Goal: Information Seeking & Learning: Find contact information

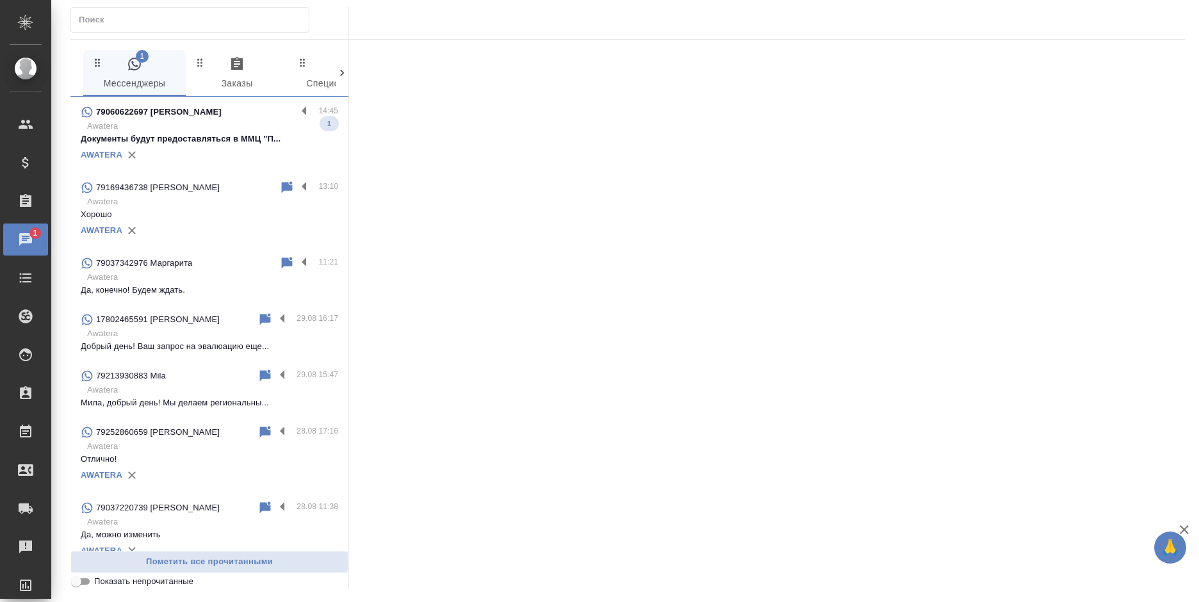
click at [218, 102] on div "79060622697 Юлия 14:45 Awatera Документы будут предоставляться в ММЦ "П... 1 AW…" at bounding box center [209, 135] width 278 height 76
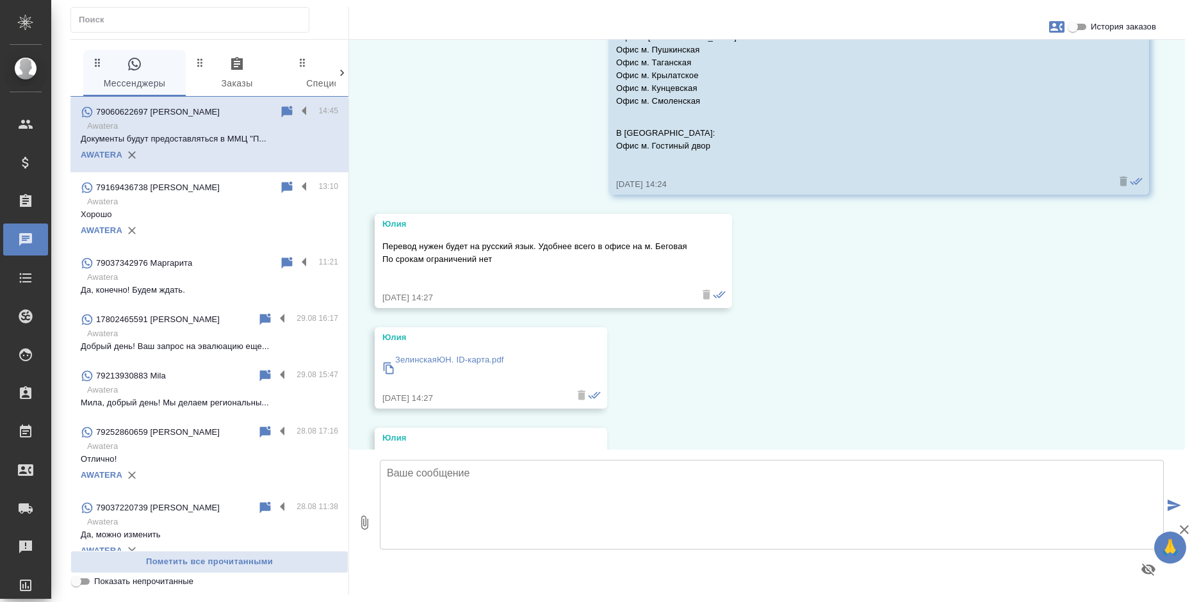
scroll to position [344, 0]
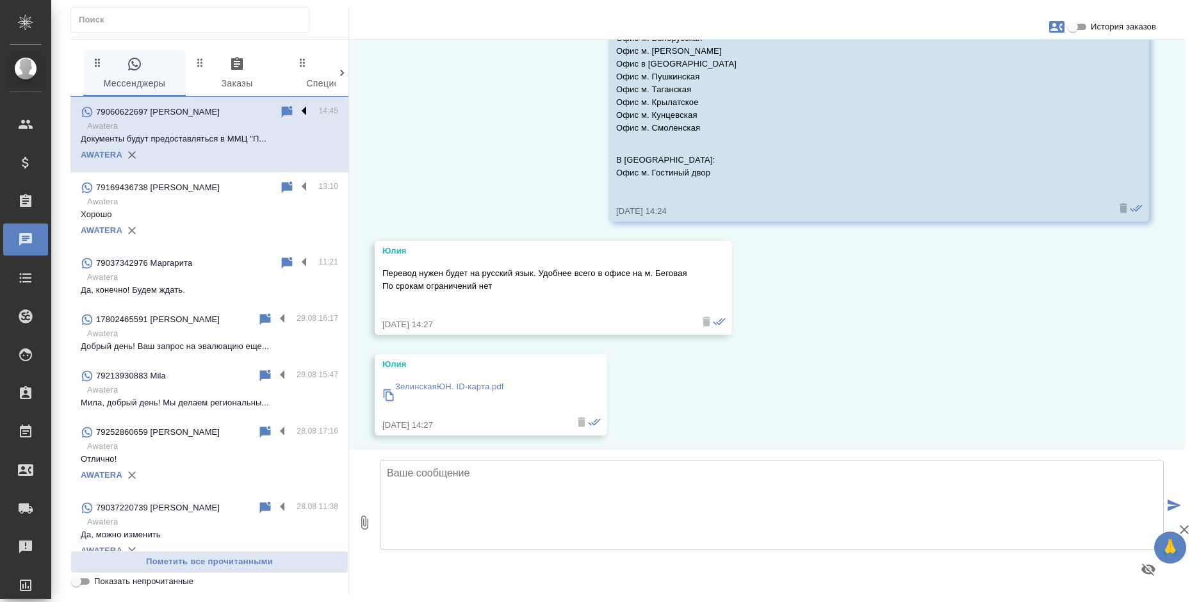
click at [297, 111] on label at bounding box center [308, 111] width 22 height 15
click at [0, 0] on input "checkbox" at bounding box center [0, 0] width 0 height 0
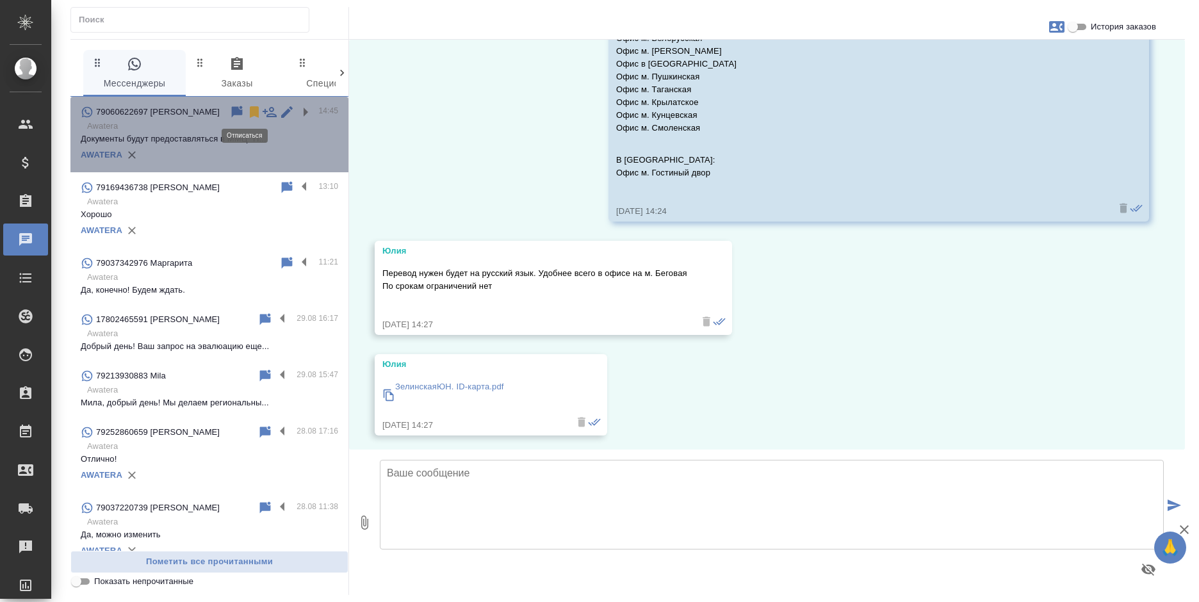
click at [250, 109] on icon at bounding box center [254, 112] width 9 height 12
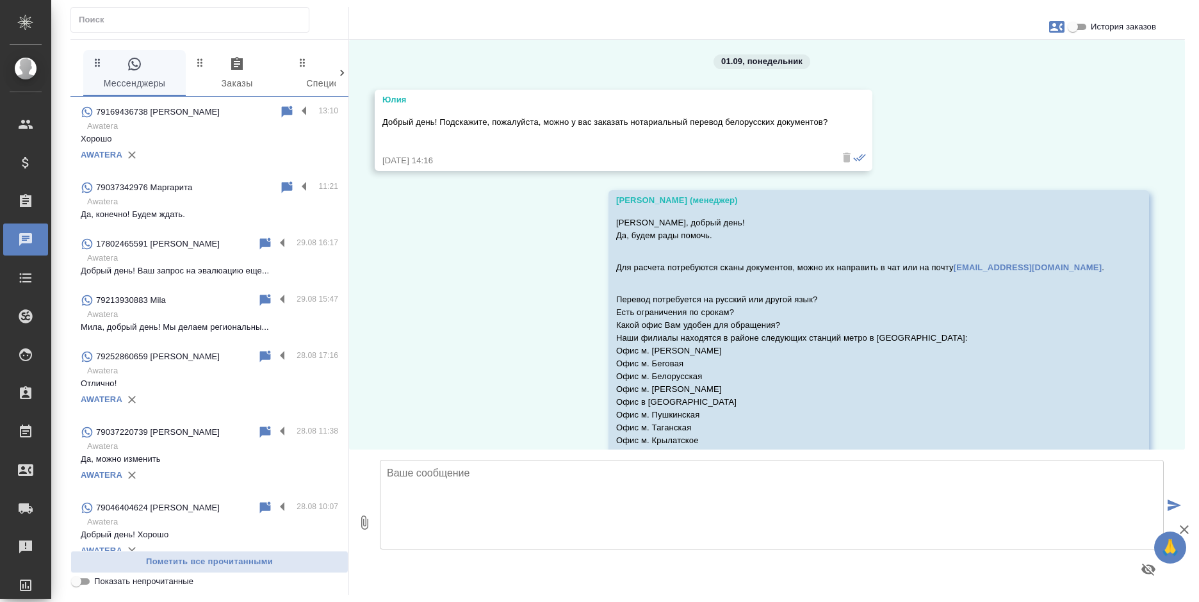
scroll to position [0, 0]
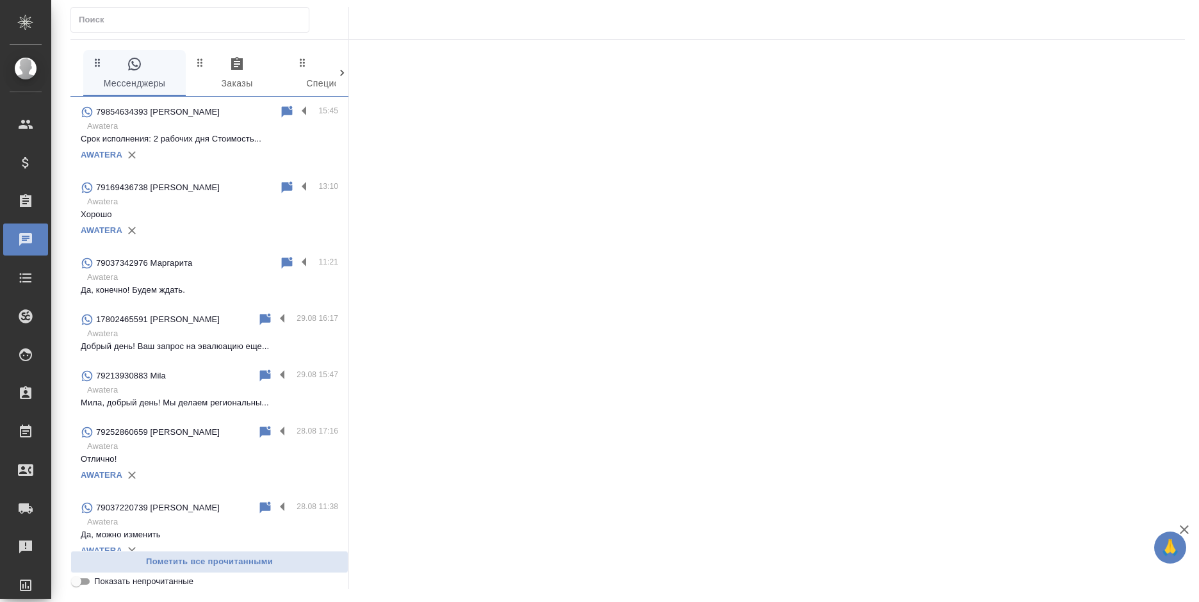
click at [156, 135] on p "Срок исполнения: 2 рабочих дня Стоимость..." at bounding box center [210, 139] width 258 height 13
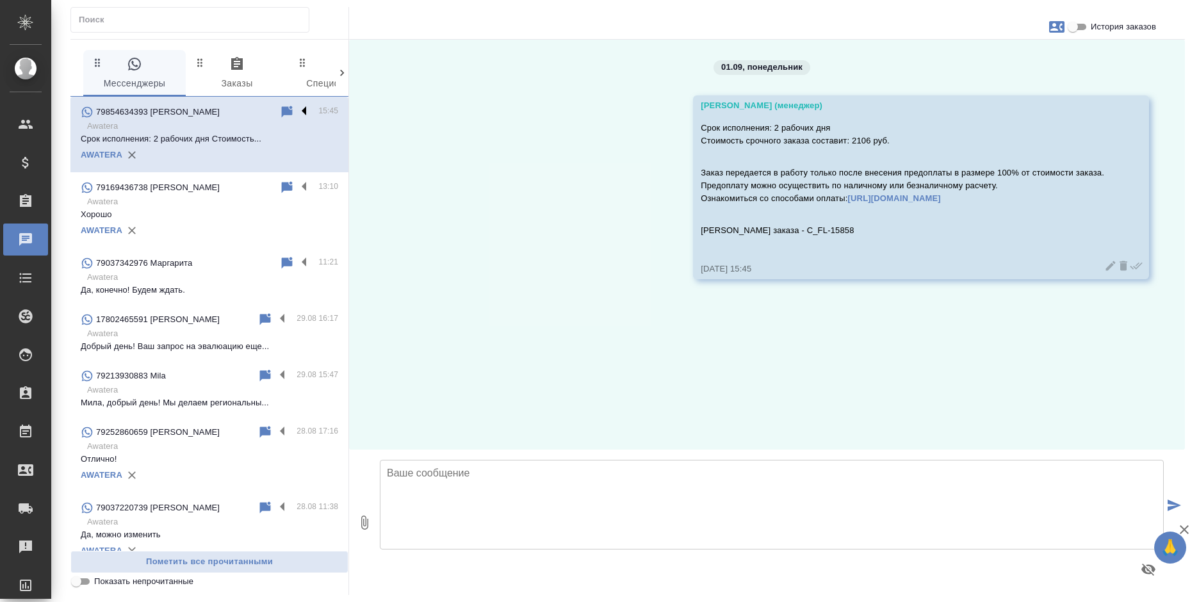
click at [297, 113] on label at bounding box center [308, 111] width 22 height 15
click at [0, 0] on input "checkbox" at bounding box center [0, 0] width 0 height 0
click at [250, 115] on icon at bounding box center [254, 112] width 9 height 12
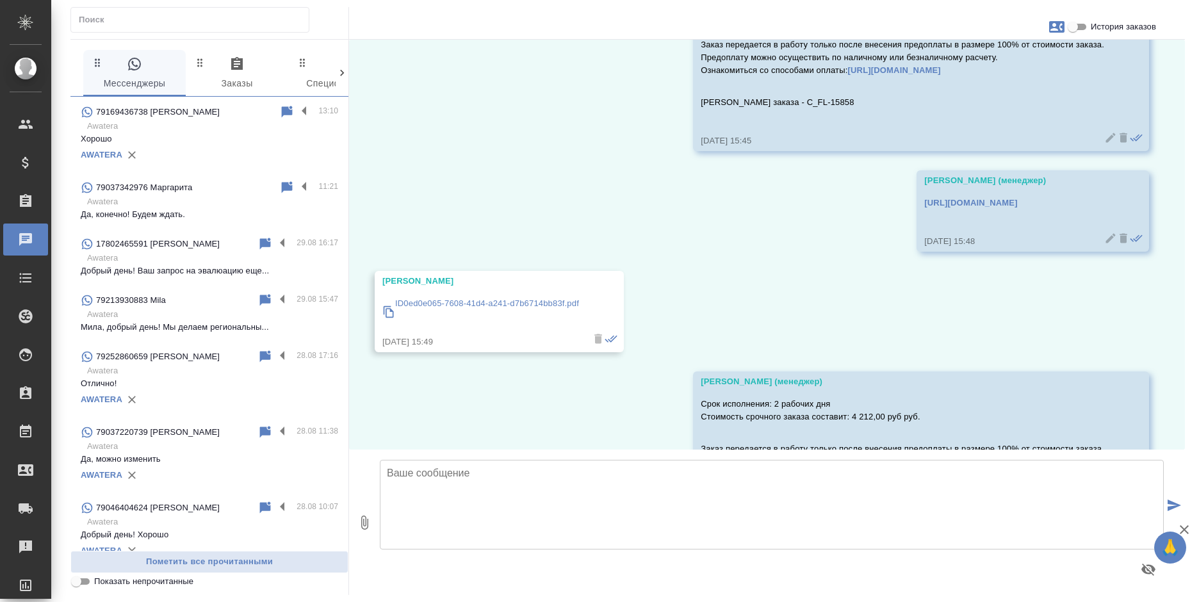
scroll to position [253, 0]
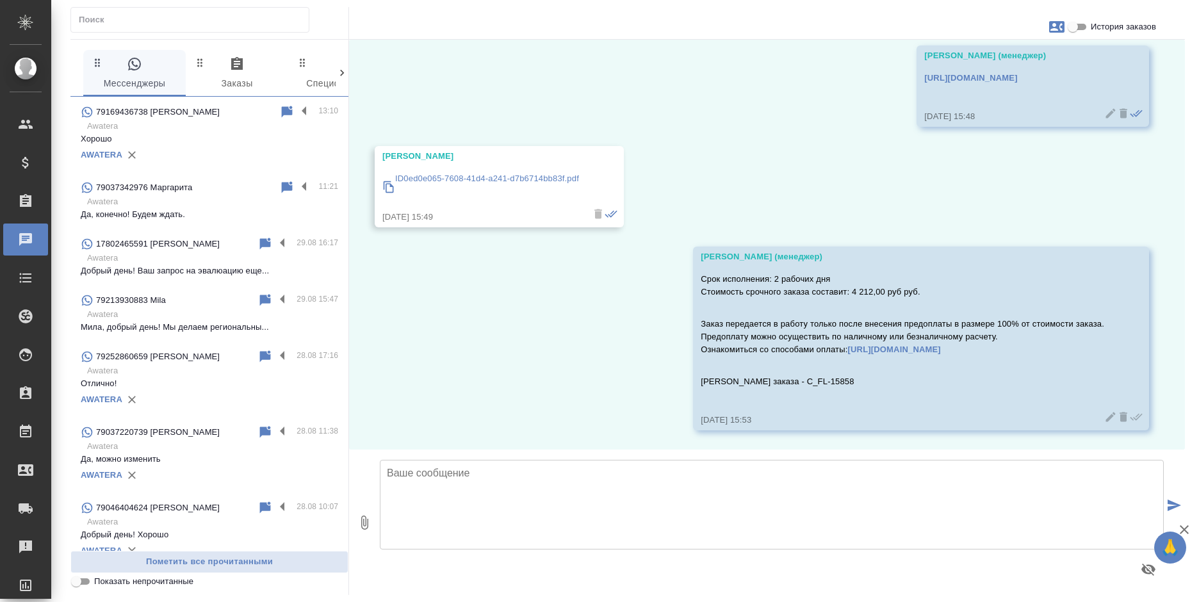
click at [516, 176] on p "ID0ed0e065-7608-41d4-a241-d7b6714bb83f.pdf" at bounding box center [487, 178] width 184 height 13
click at [234, 67] on icon "button" at bounding box center [236, 63] width 15 height 15
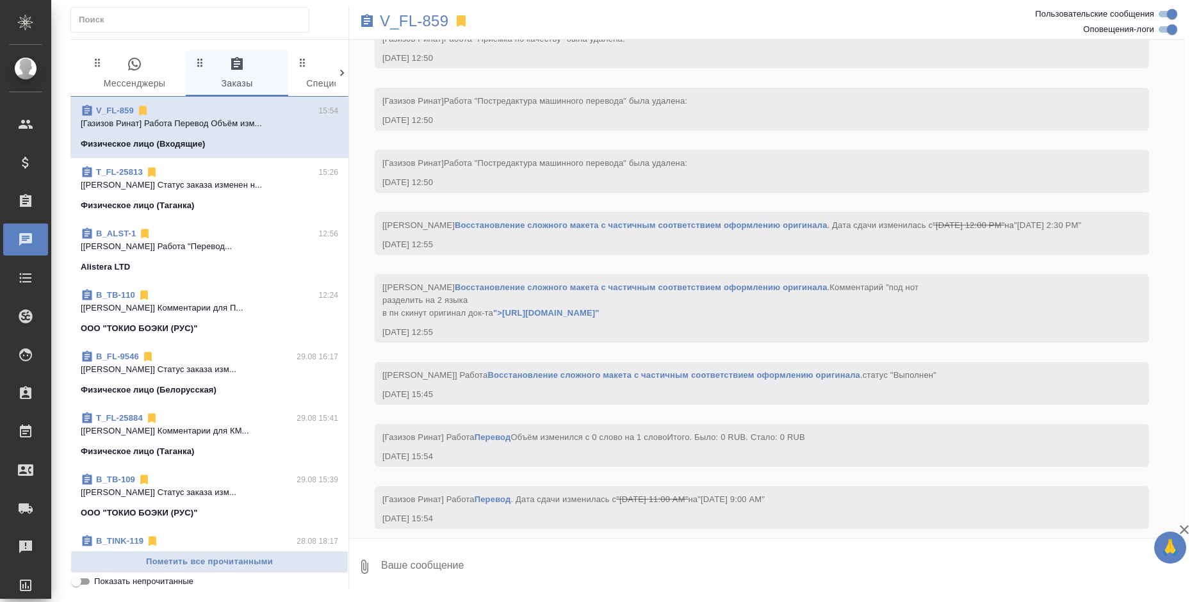
scroll to position [4646, 0]
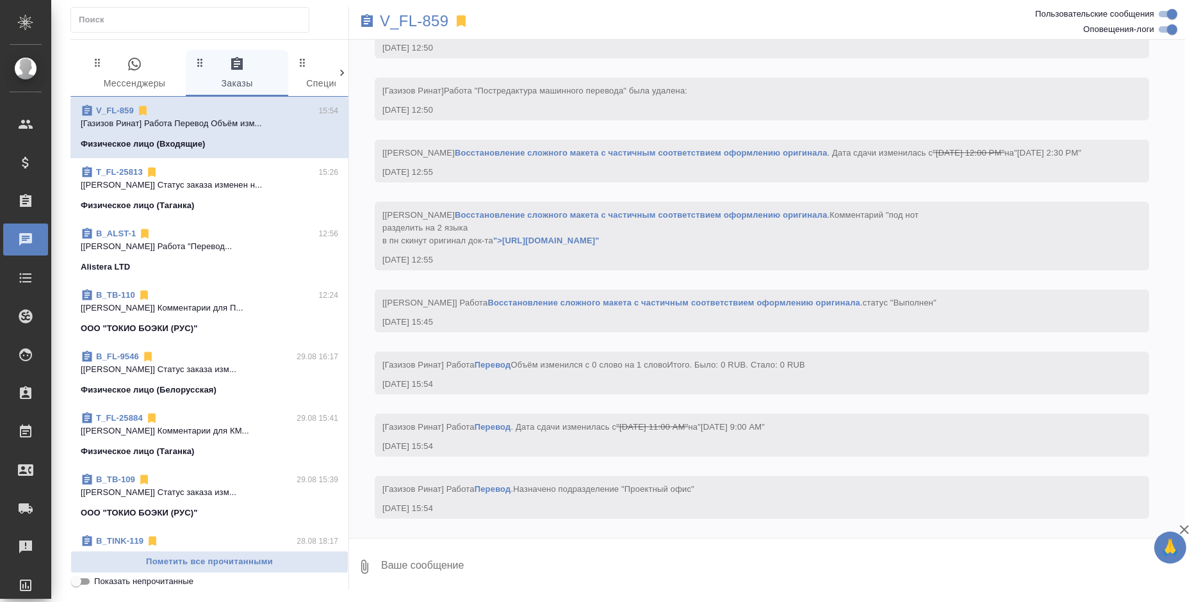
click at [413, 23] on p "V_FL-859" at bounding box center [414, 21] width 69 height 13
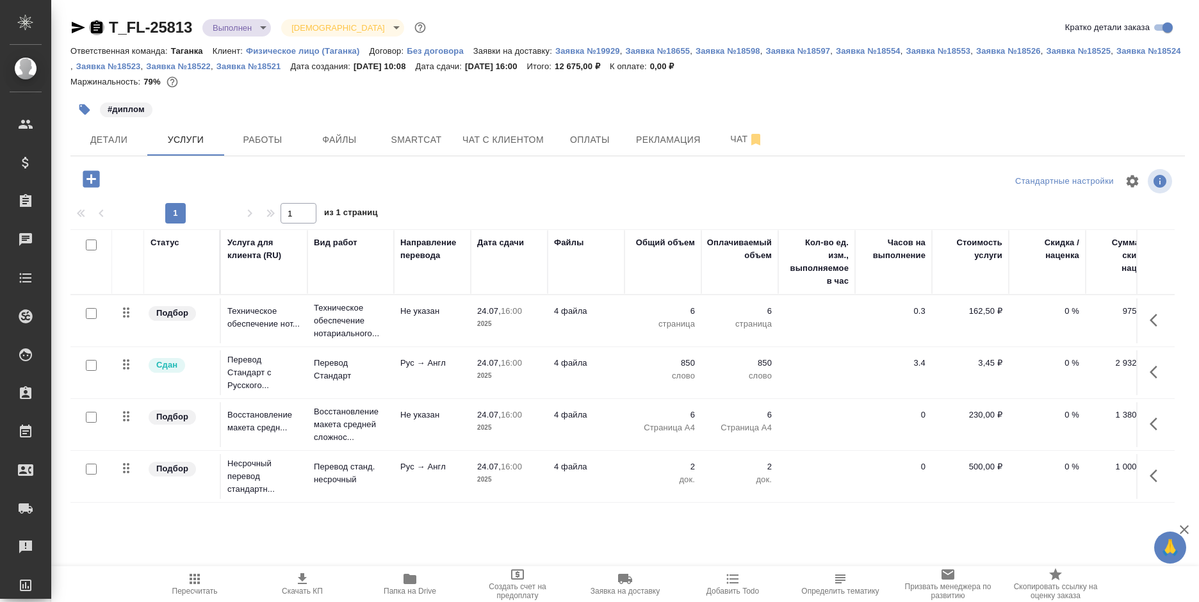
click at [94, 24] on icon "button" at bounding box center [97, 27] width 12 height 13
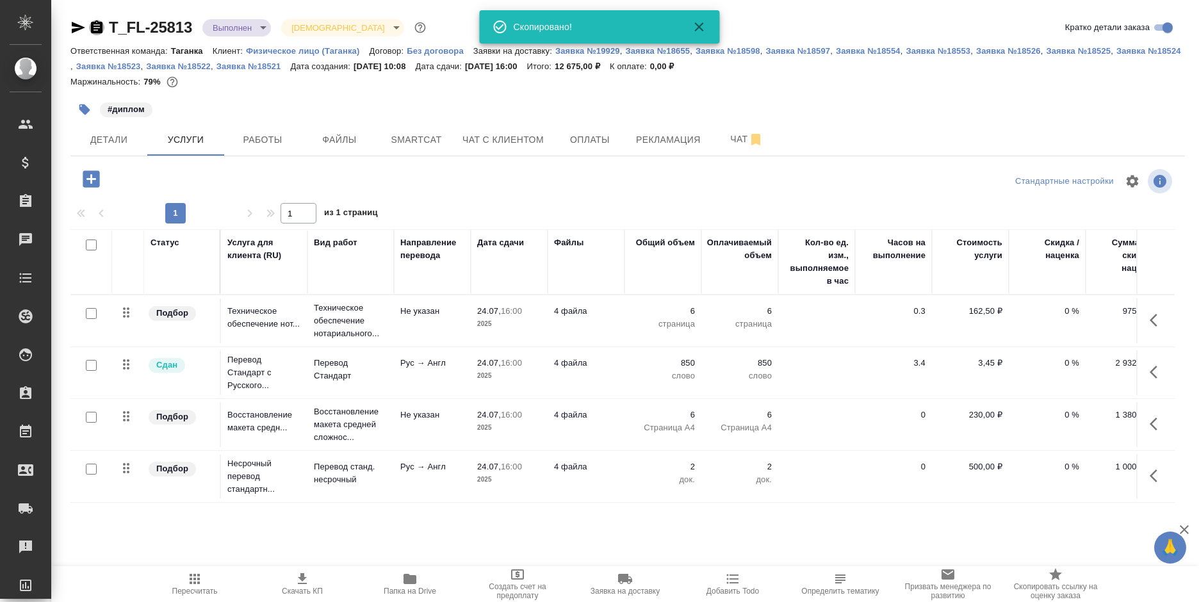
click at [94, 24] on icon "button" at bounding box center [97, 27] width 12 height 13
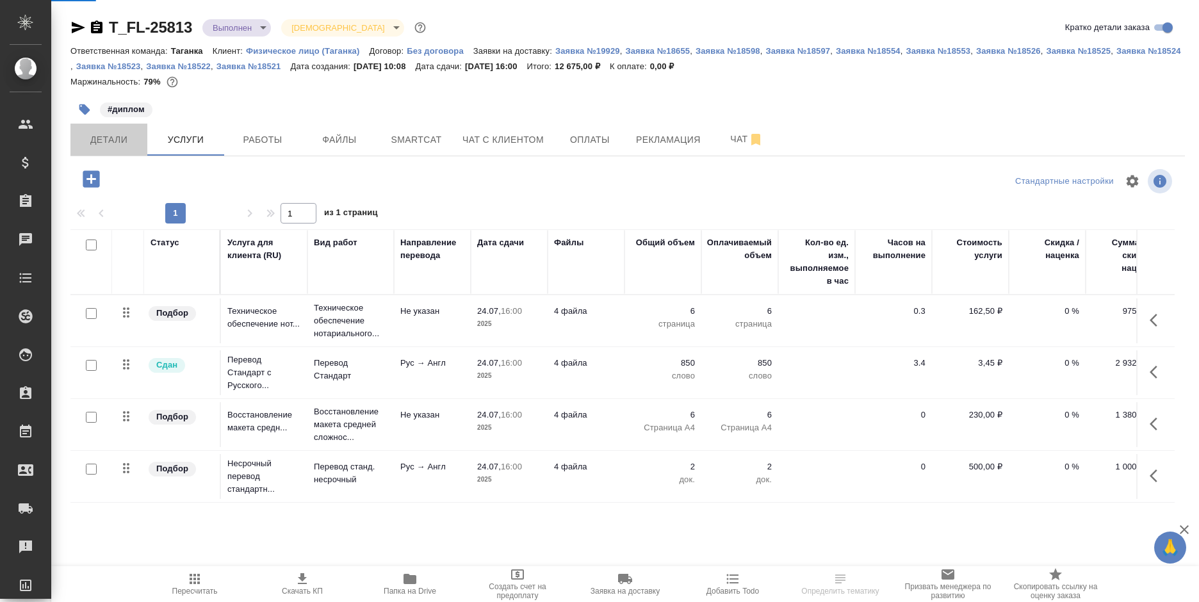
click at [118, 145] on span "Детали" at bounding box center [109, 140] width 62 height 16
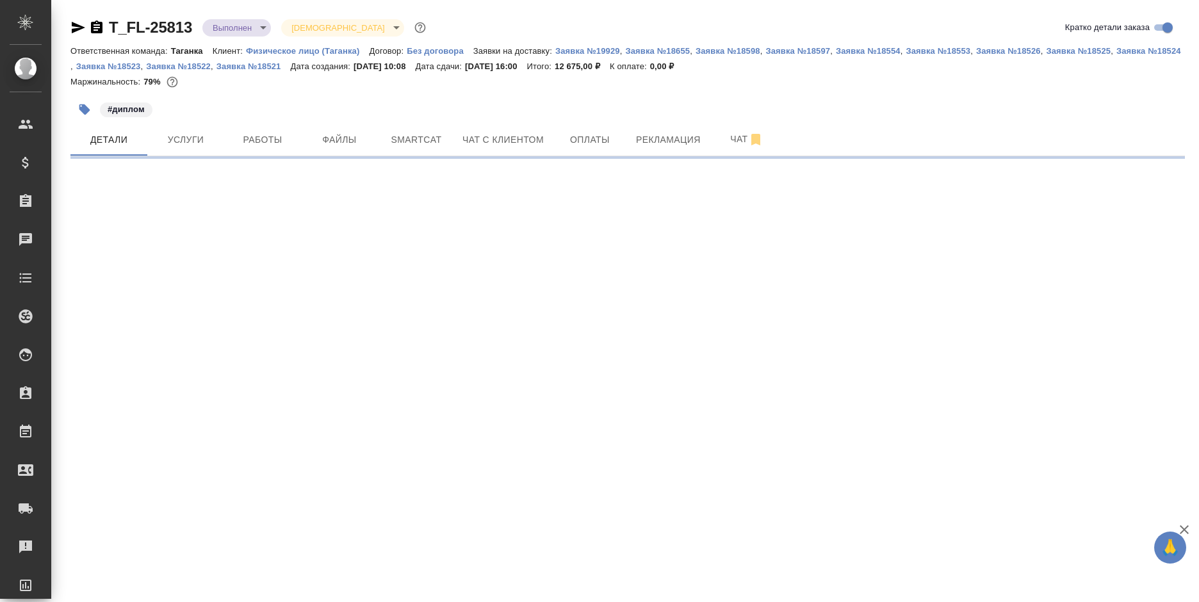
click at [947, 108] on div "#диплом" at bounding box center [627, 109] width 1115 height 28
select select "RU"
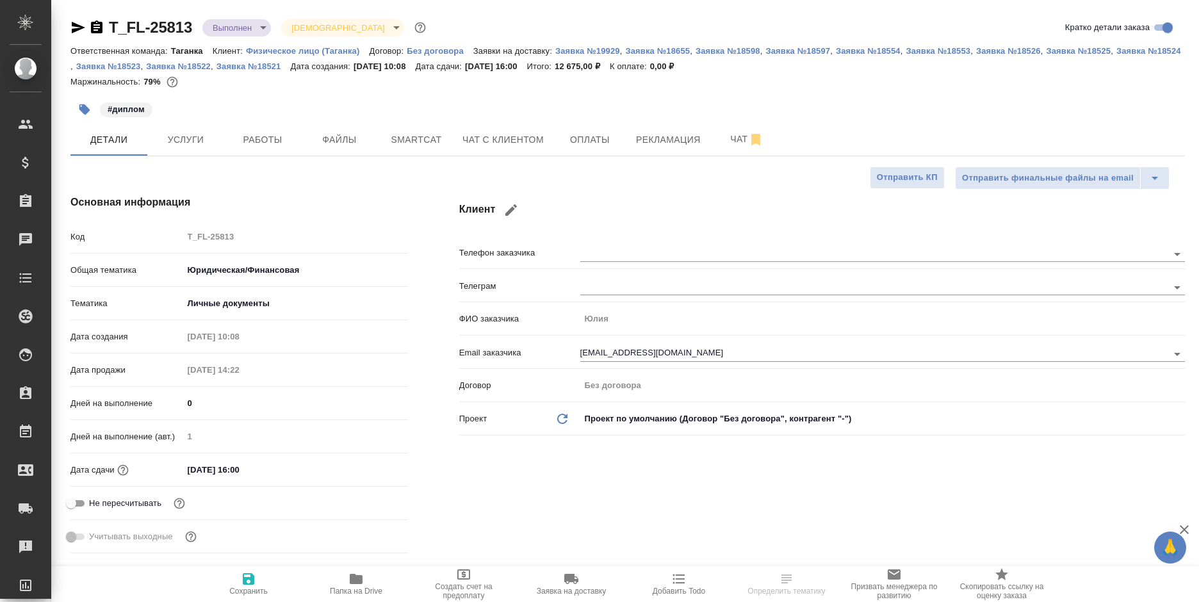
type textarea "x"
type input "Тарабановская Анастасия"
type input "Богомолова Анастасия"
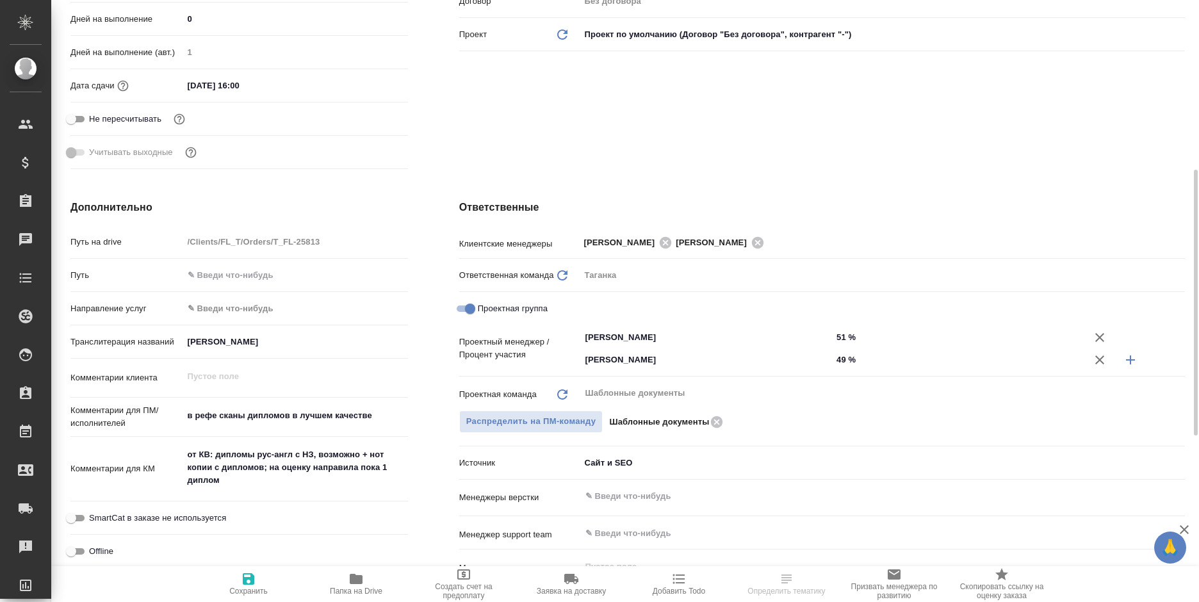
scroll to position [448, 0]
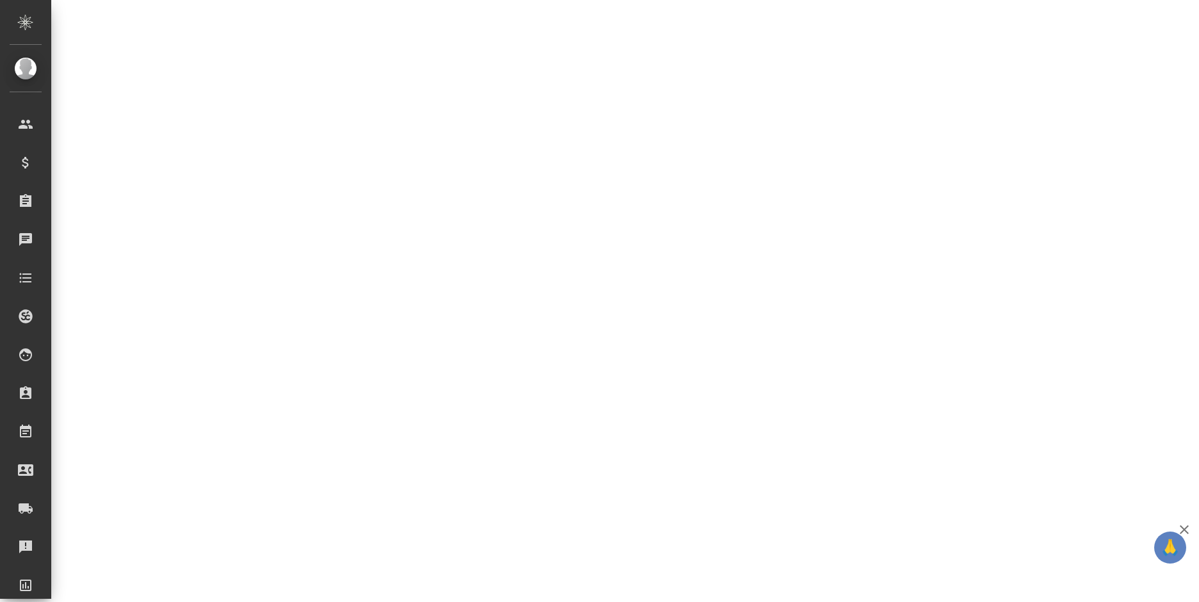
select select "RU"
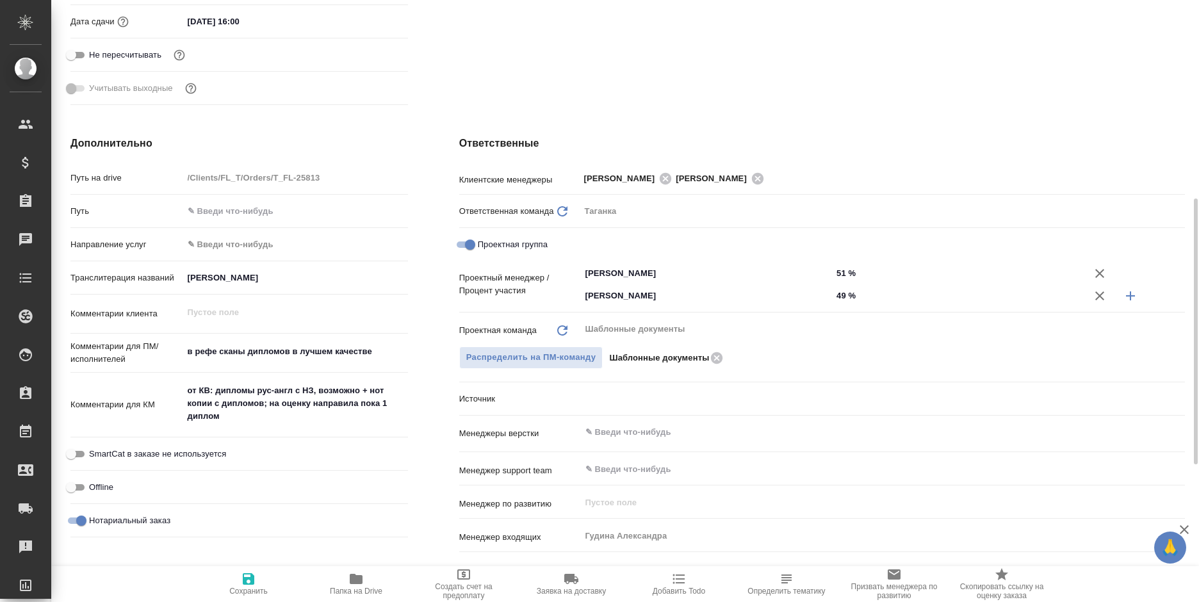
type textarea "x"
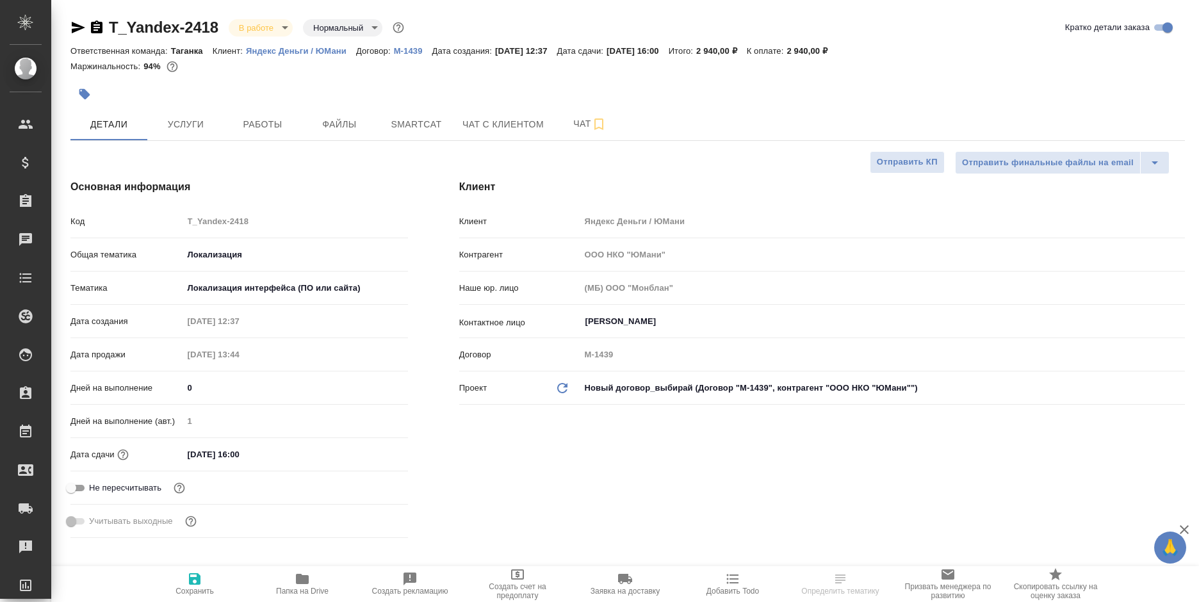
select select "RU"
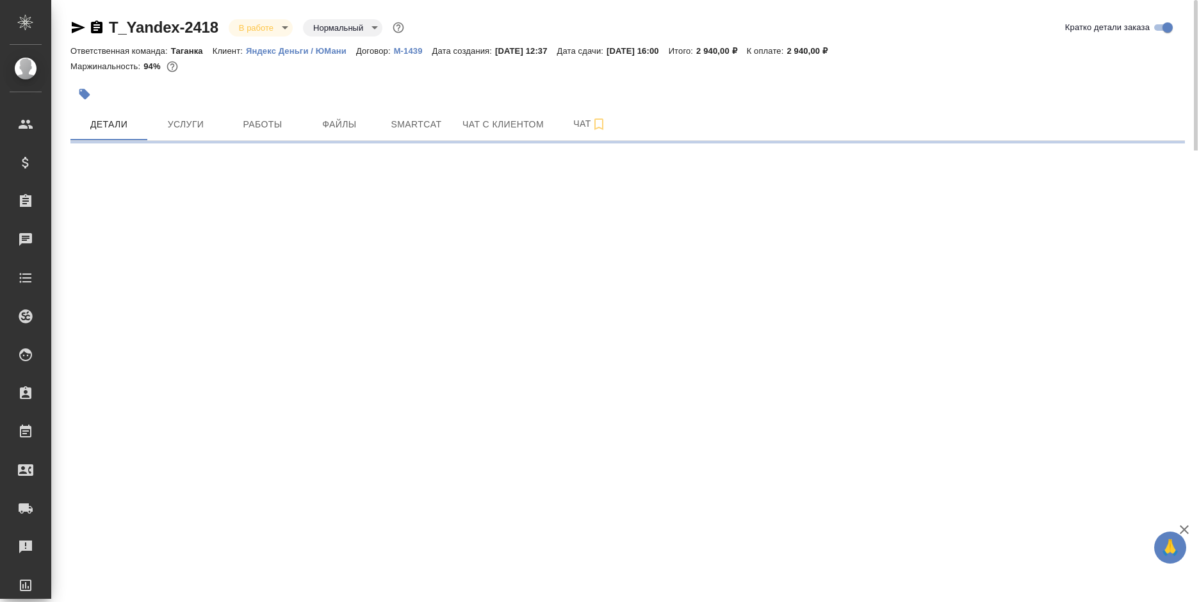
select select "RU"
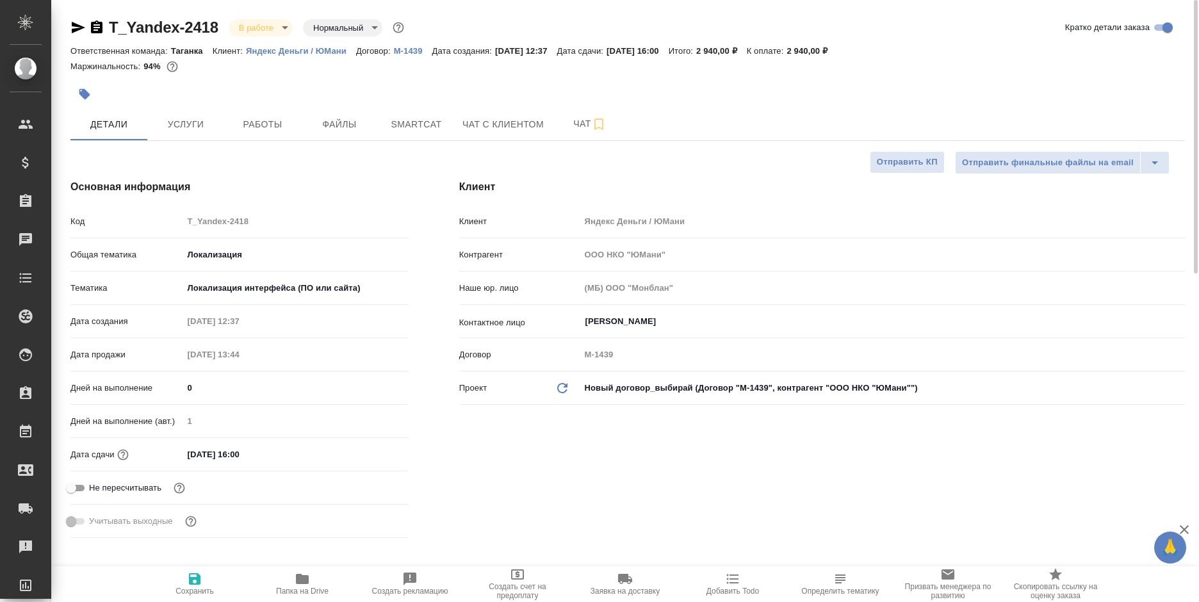
type textarea "x"
click at [188, 125] on span "Услуги" at bounding box center [186, 125] width 62 height 16
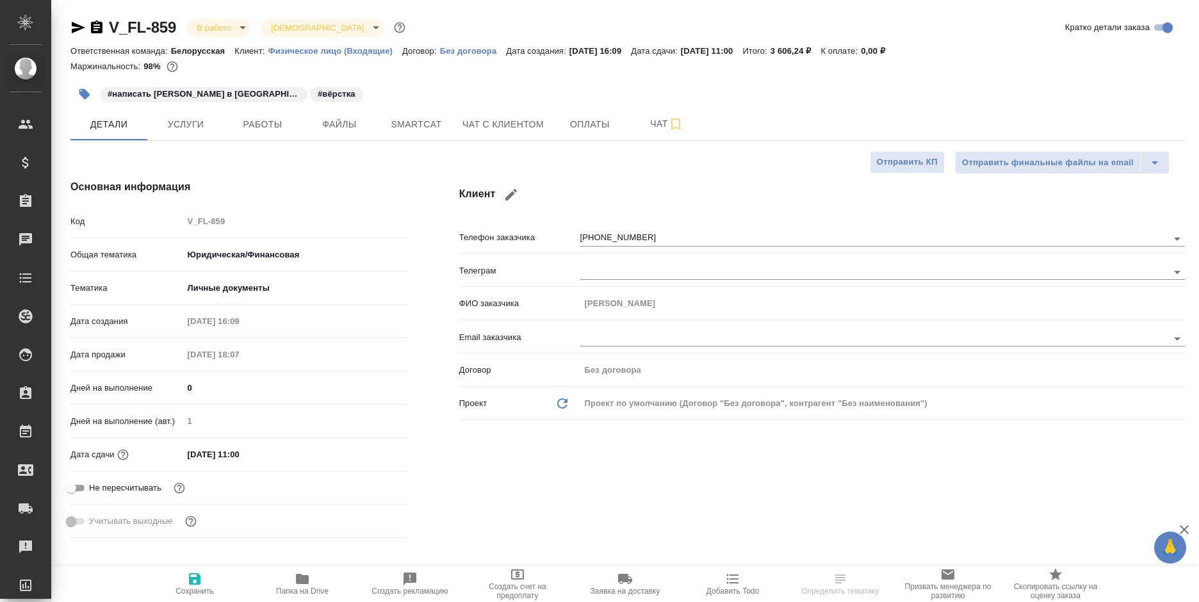
select select "RU"
click at [249, 115] on button "Работы" at bounding box center [262, 124] width 77 height 32
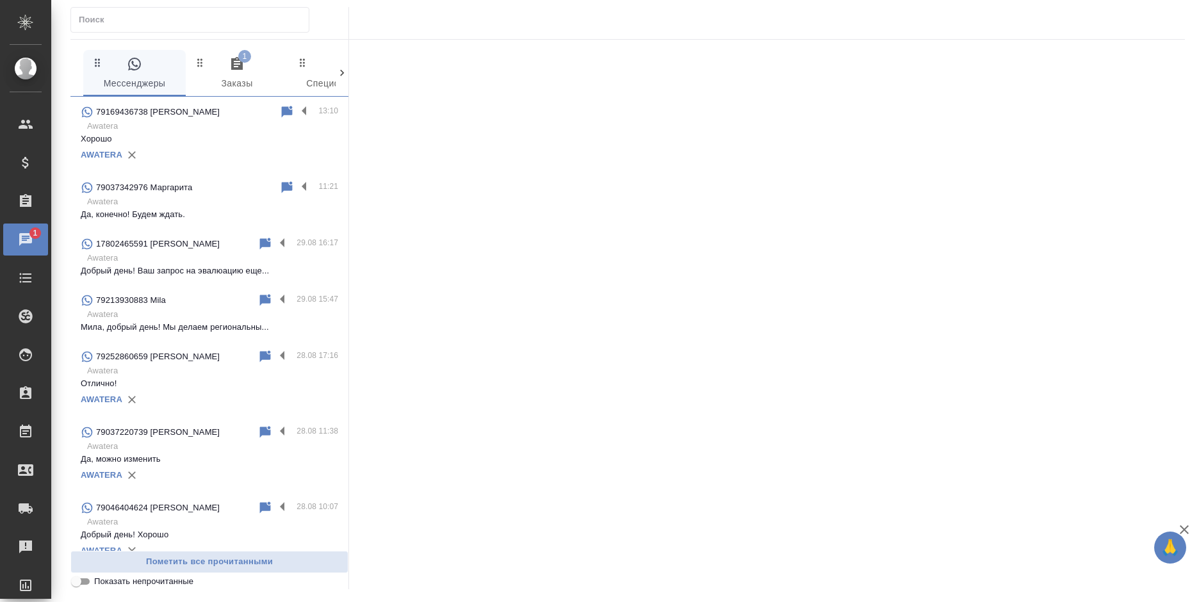
click at [218, 65] on span "1 Заказы" at bounding box center [236, 73] width 87 height 35
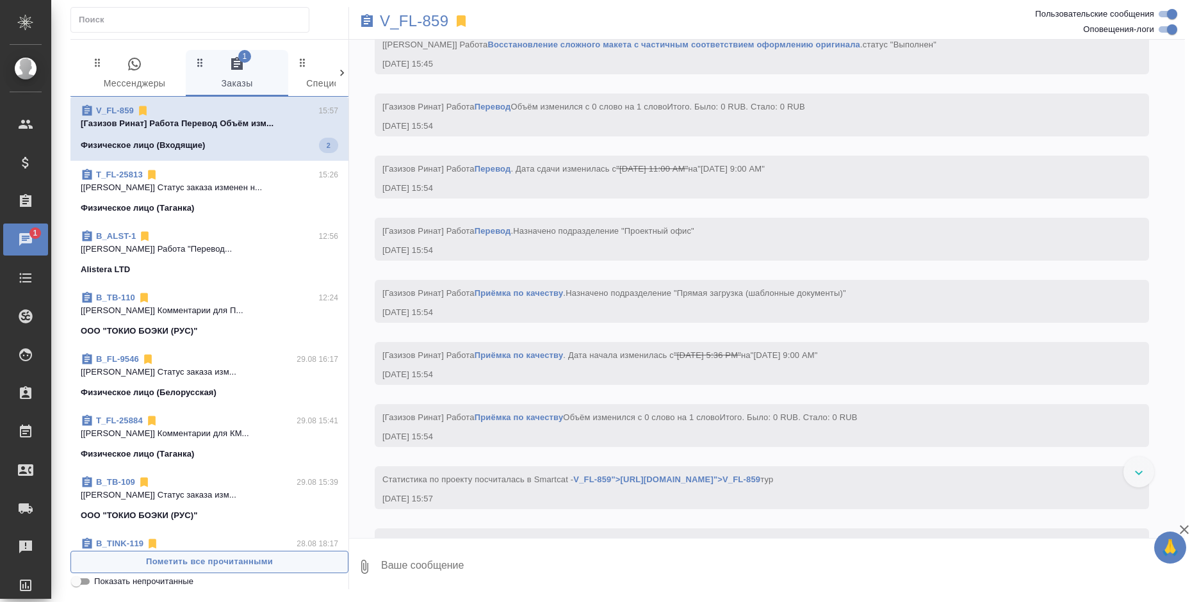
scroll to position [4928, 0]
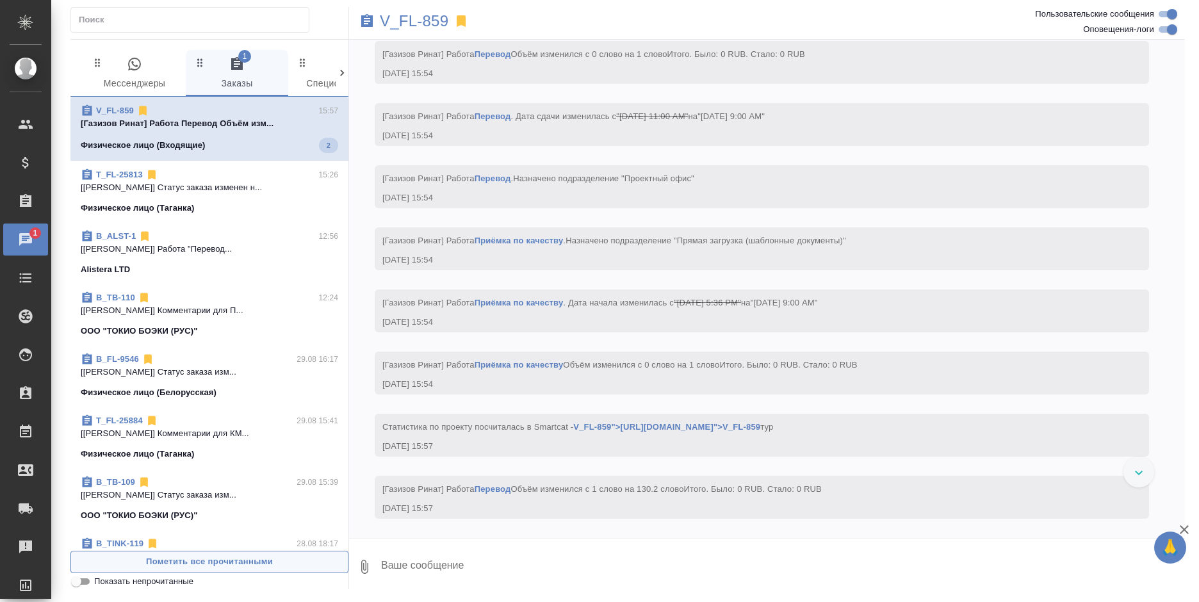
click at [222, 560] on span "Пометить все прочитанными" at bounding box center [210, 562] width 264 height 15
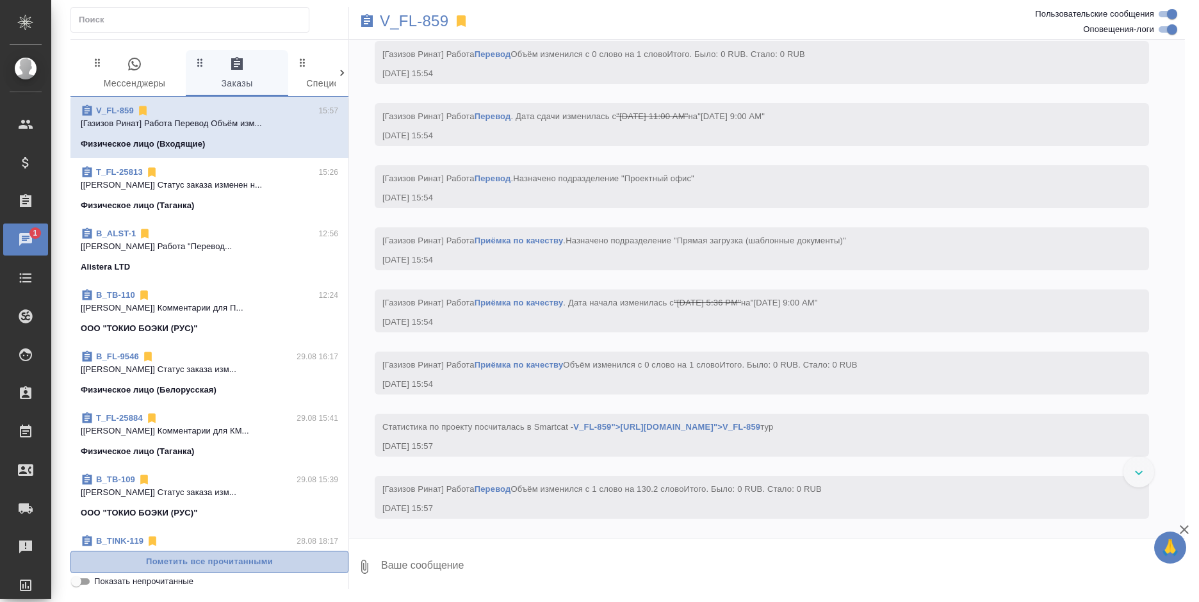
click at [222, 560] on span "Пометить все прочитанными" at bounding box center [210, 562] width 264 height 15
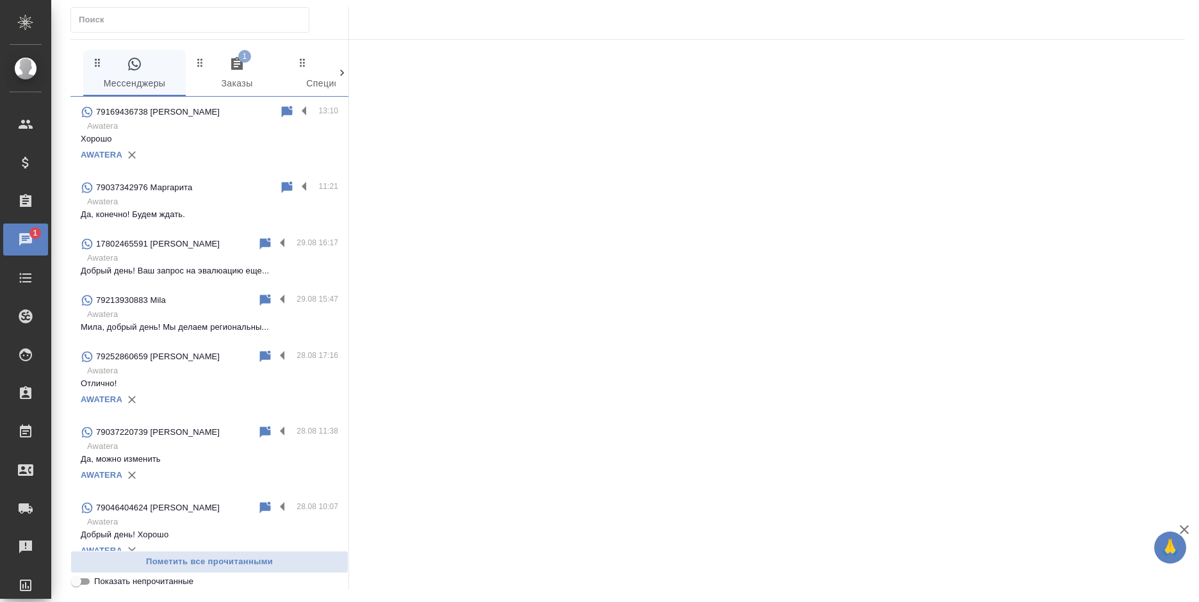
click at [228, 81] on span "1 Заказы" at bounding box center [236, 73] width 87 height 35
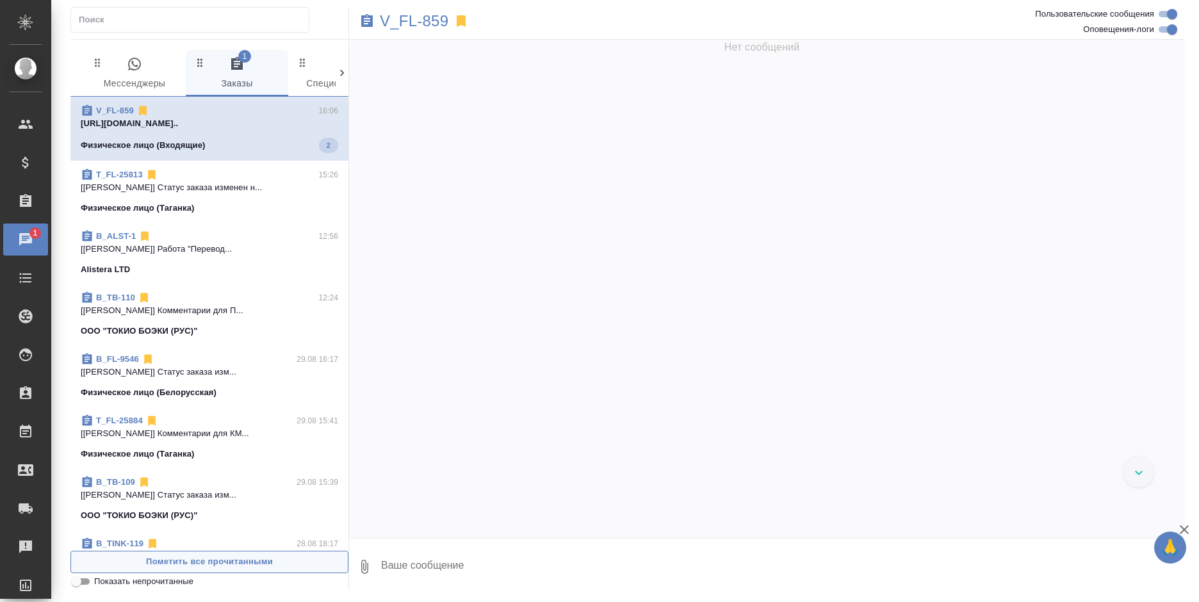
click at [274, 562] on span "Пометить все прочитанными" at bounding box center [210, 562] width 264 height 15
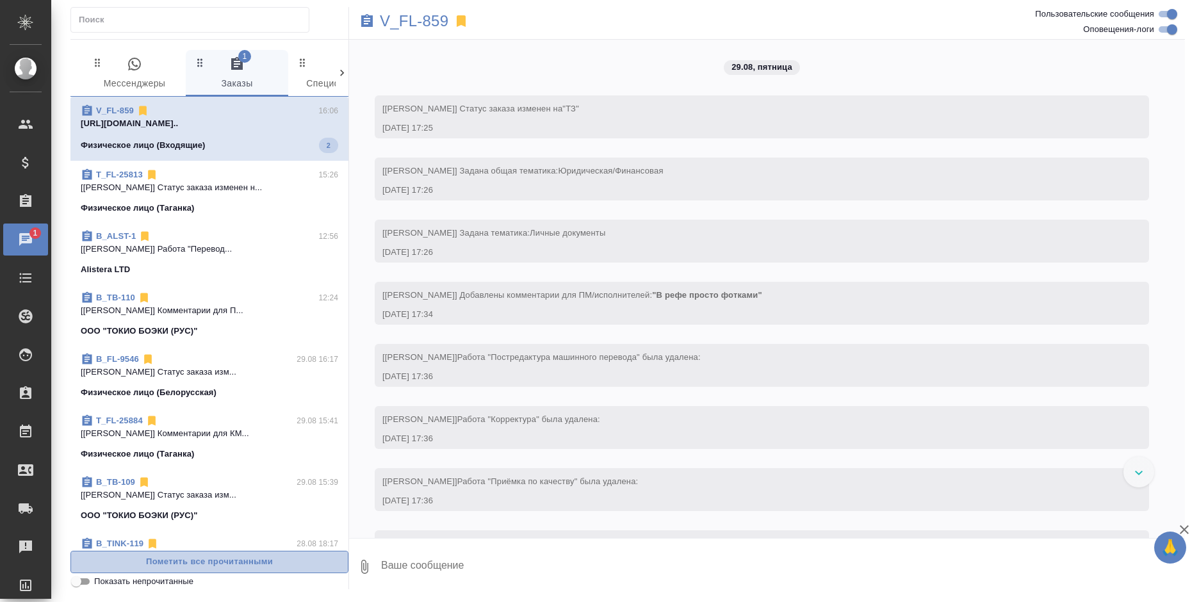
click at [274, 562] on span "Пометить все прочитанными" at bounding box center [210, 562] width 264 height 15
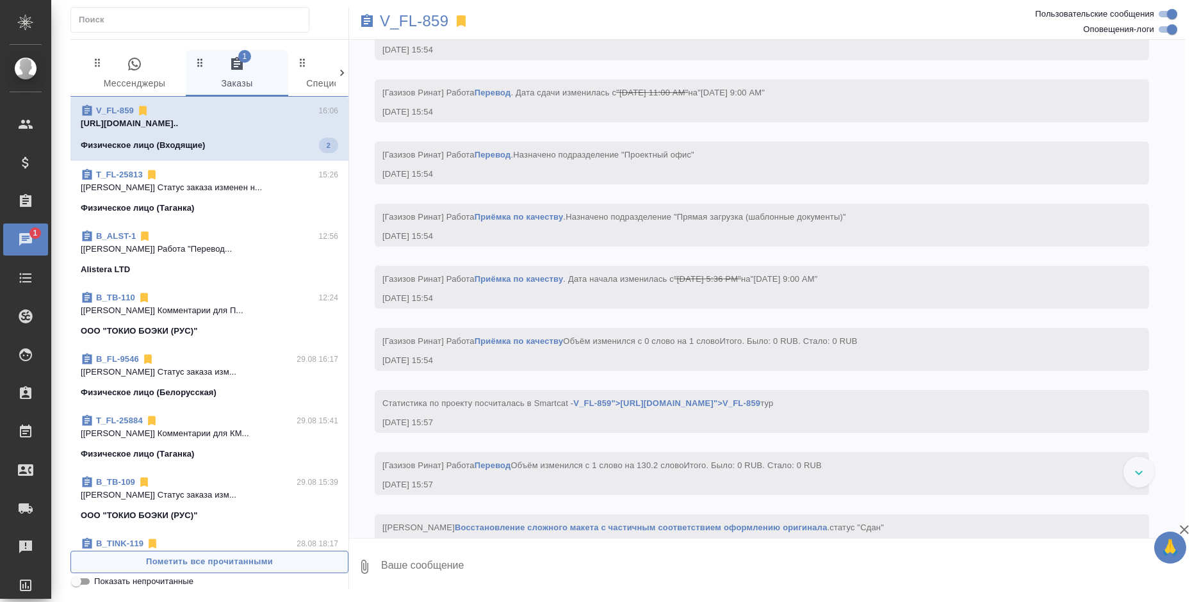
scroll to position [5068, 0]
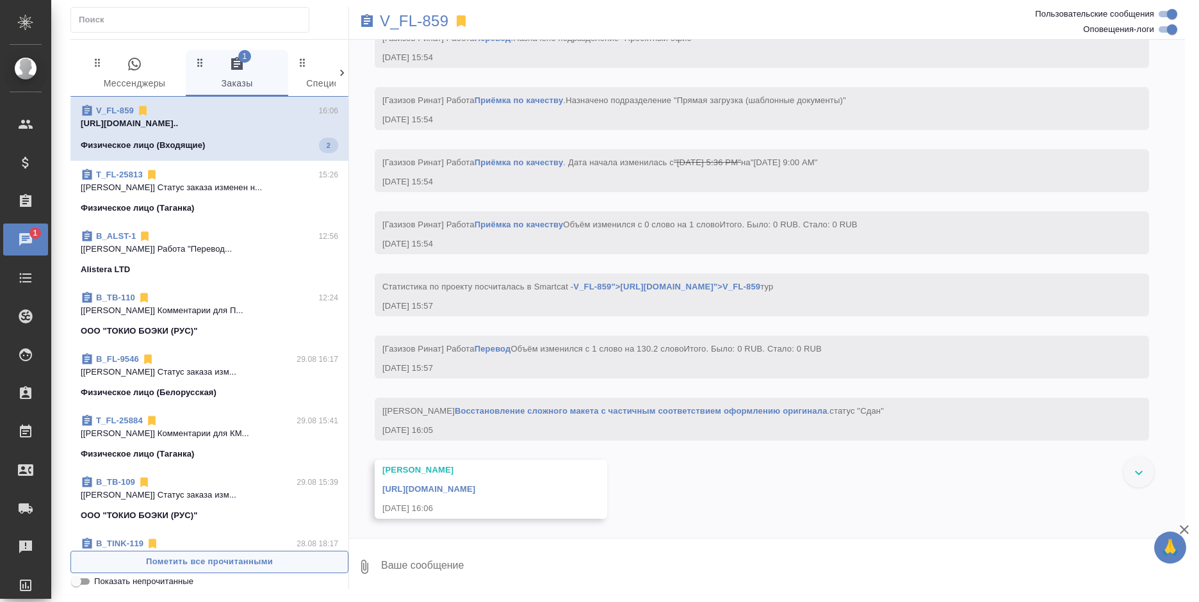
click at [274, 562] on span "Пометить все прочитанными" at bounding box center [210, 562] width 264 height 15
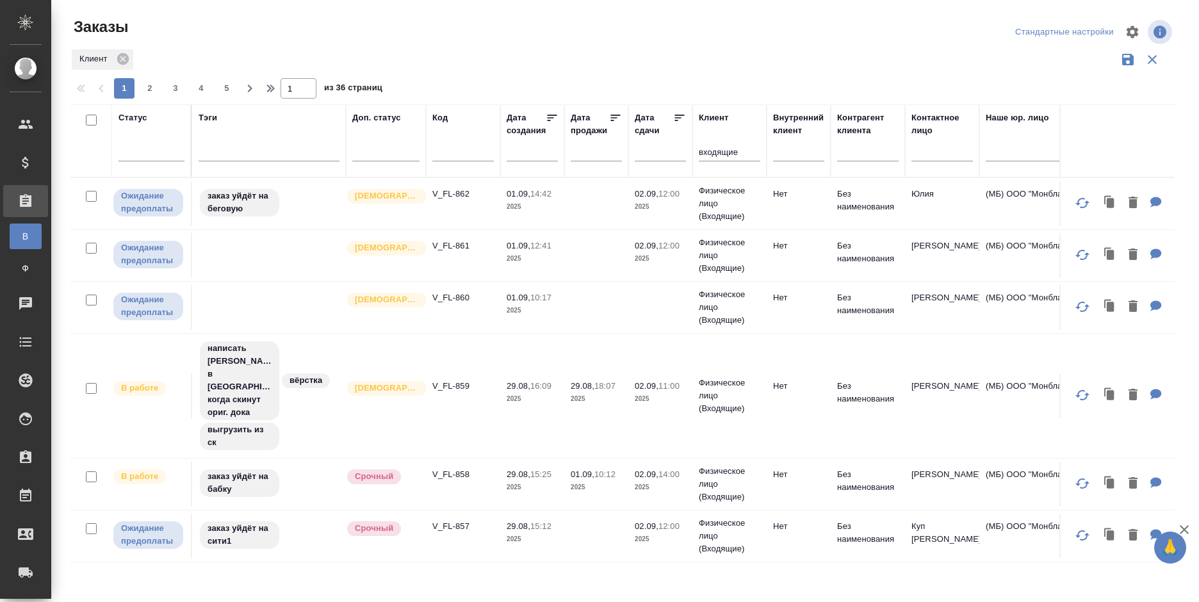
click at [599, 38] on div at bounding box center [628, 32] width 372 height 31
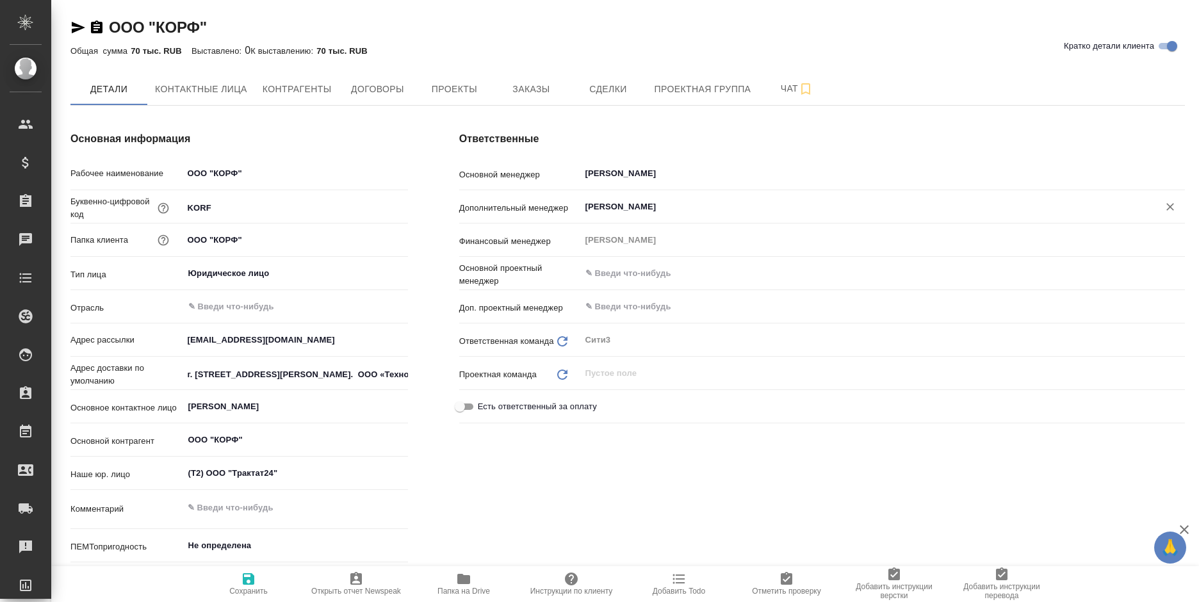
type textarea "x"
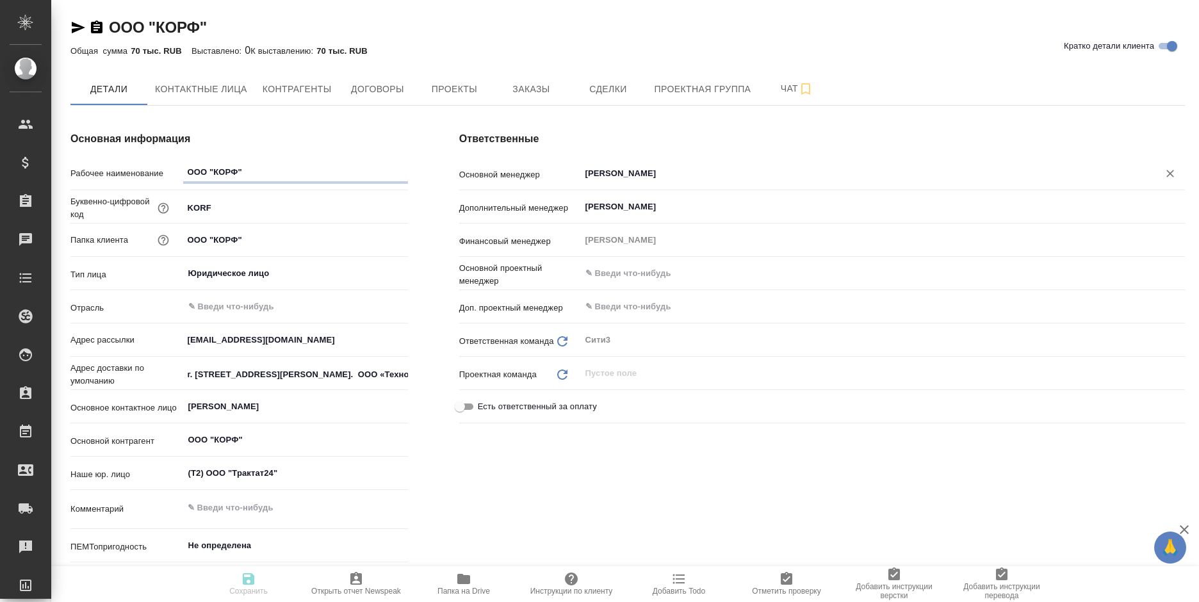
type textarea "x"
click at [541, 92] on span "Заказы" at bounding box center [531, 89] width 62 height 16
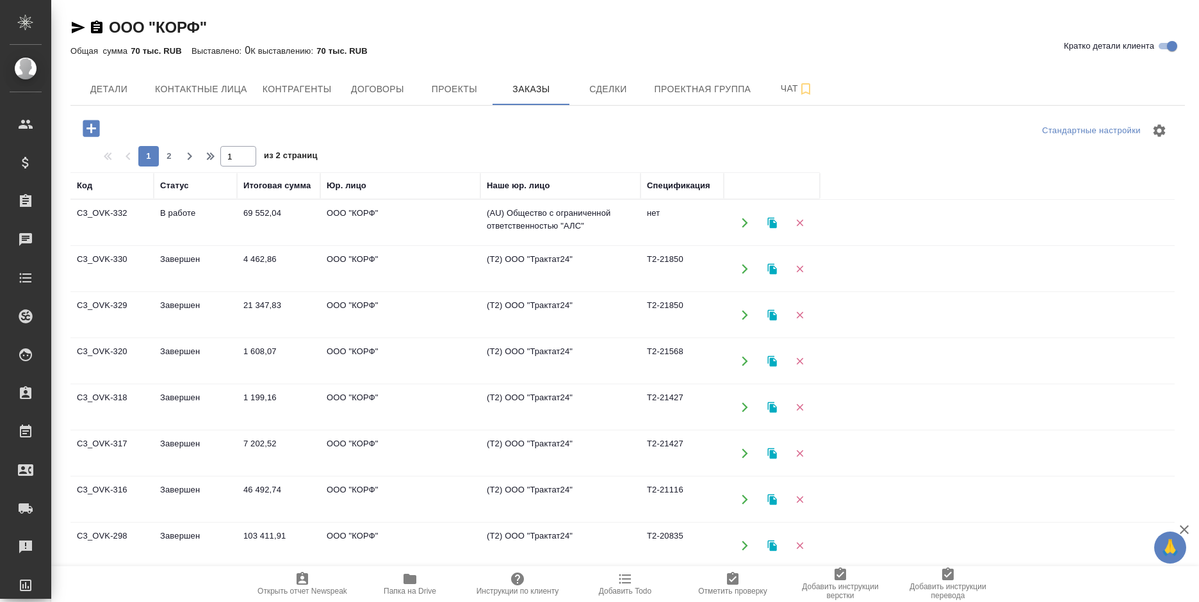
click at [461, 217] on td "ООО "КОРФ"" at bounding box center [400, 223] width 160 height 45
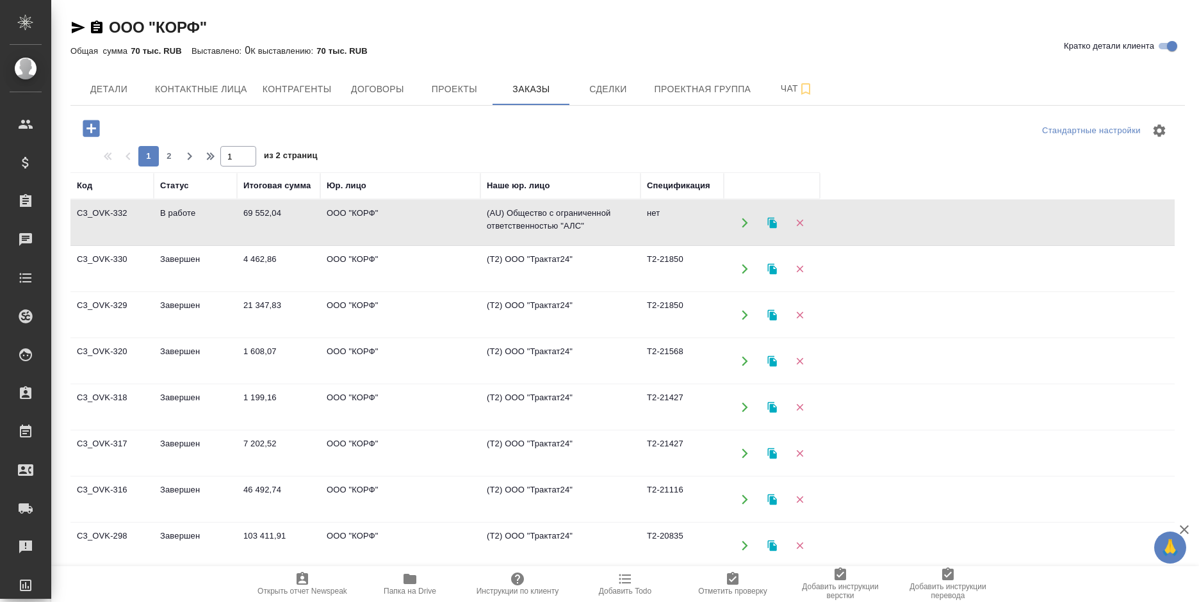
click at [461, 217] on td "ООО "КОРФ"" at bounding box center [400, 223] width 160 height 45
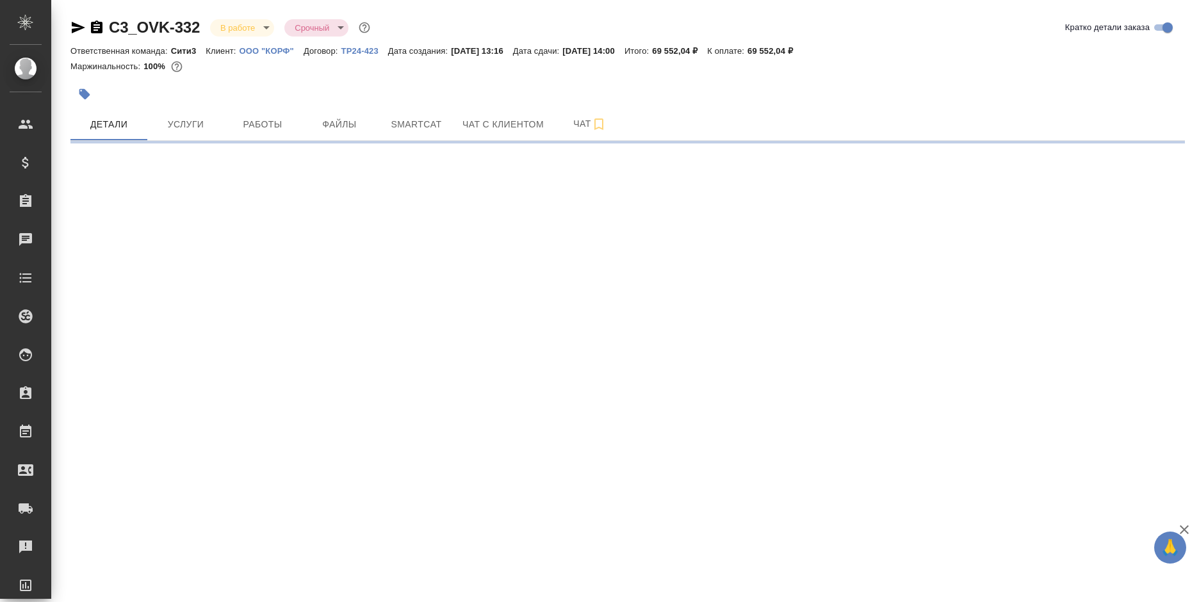
select select "RU"
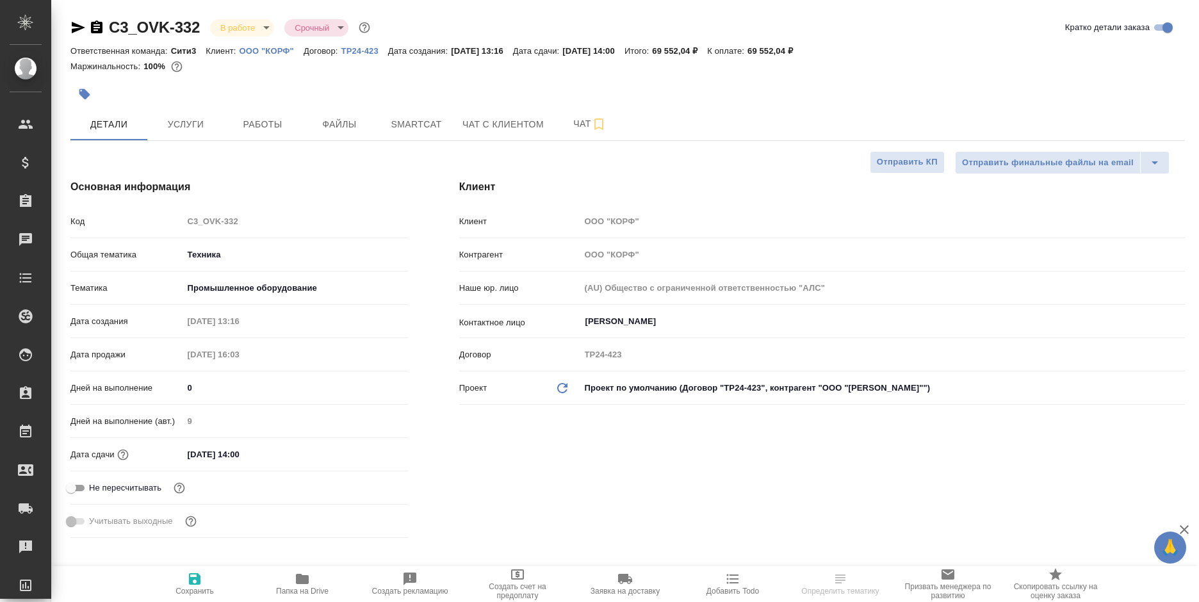
type textarea "x"
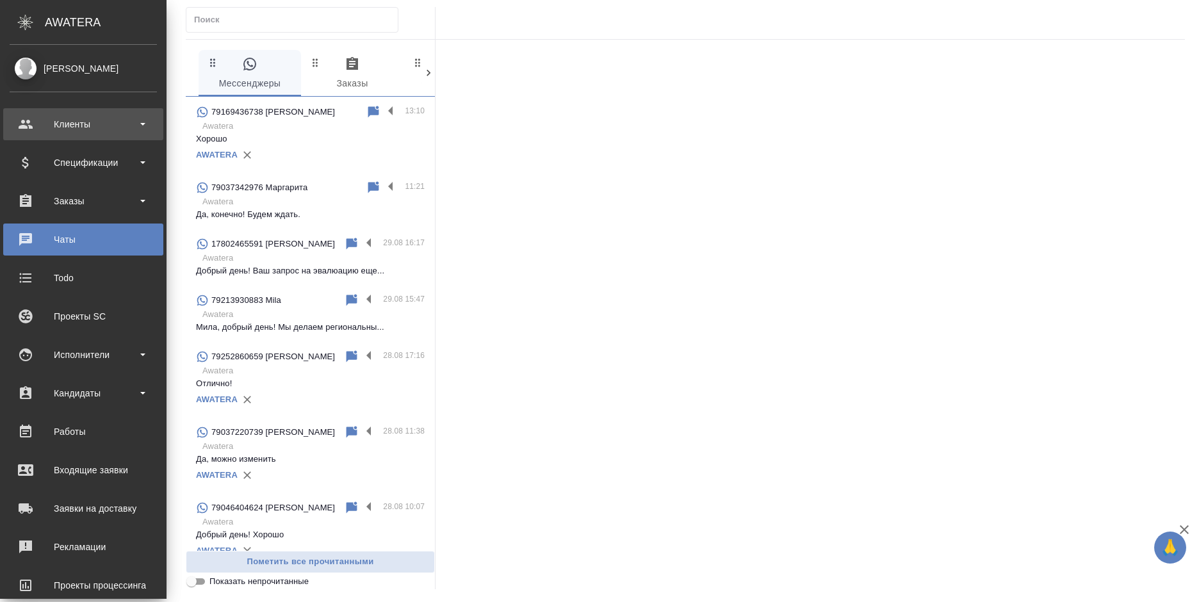
click at [24, 126] on div "Клиенты" at bounding box center [83, 124] width 147 height 19
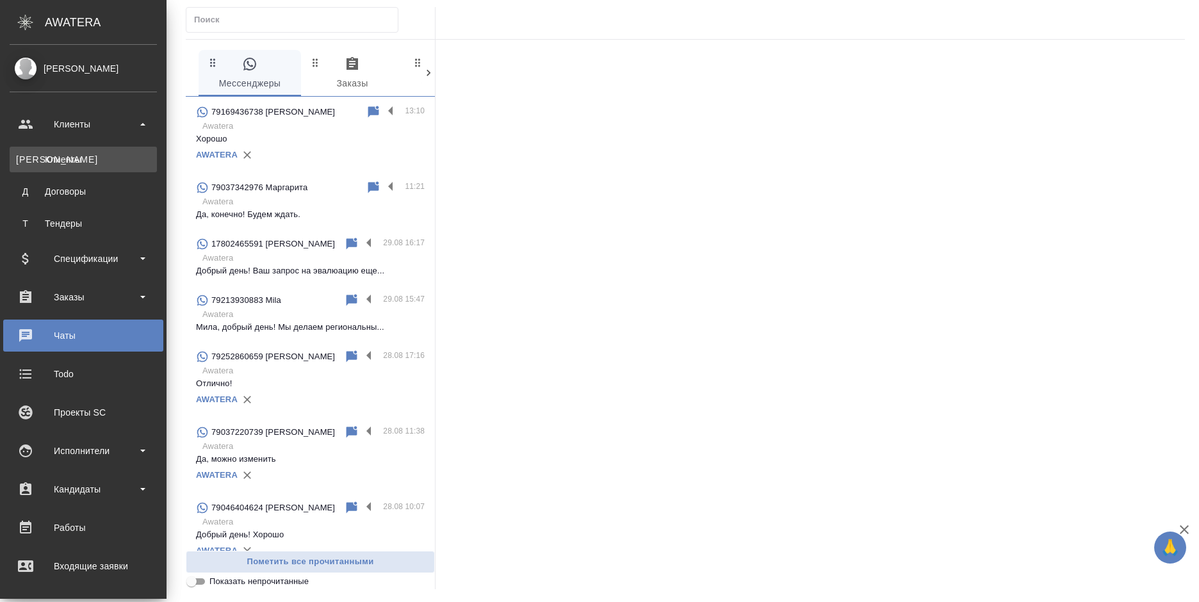
click at [40, 155] on div "Клиенты" at bounding box center [83, 159] width 135 height 13
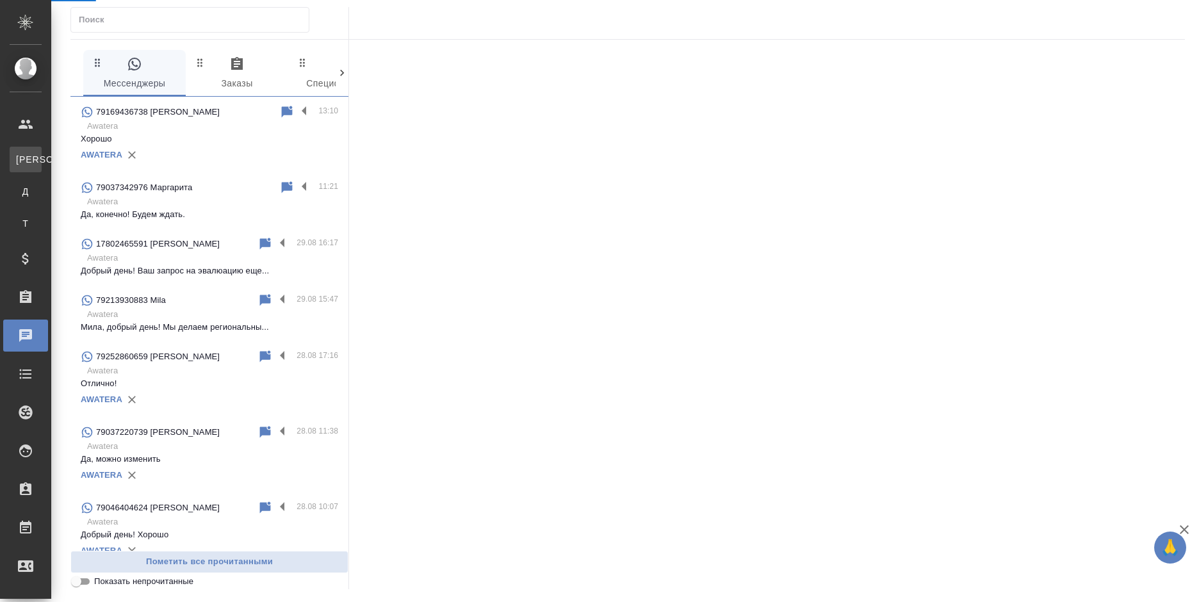
select select "RU"
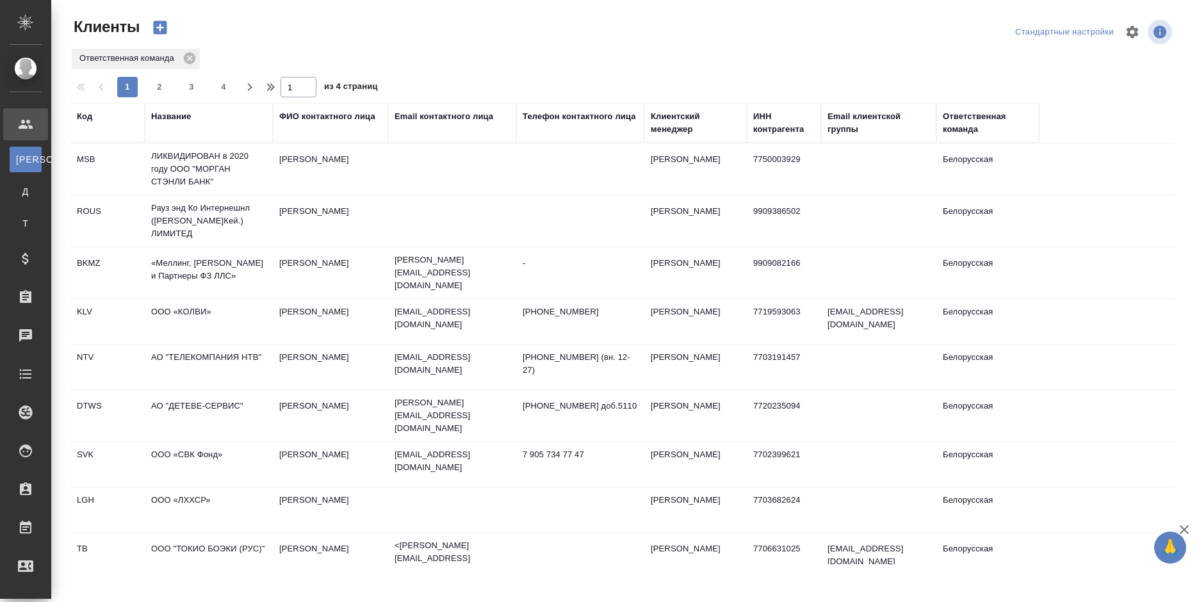
click at [174, 117] on div "Название" at bounding box center [171, 116] width 40 height 13
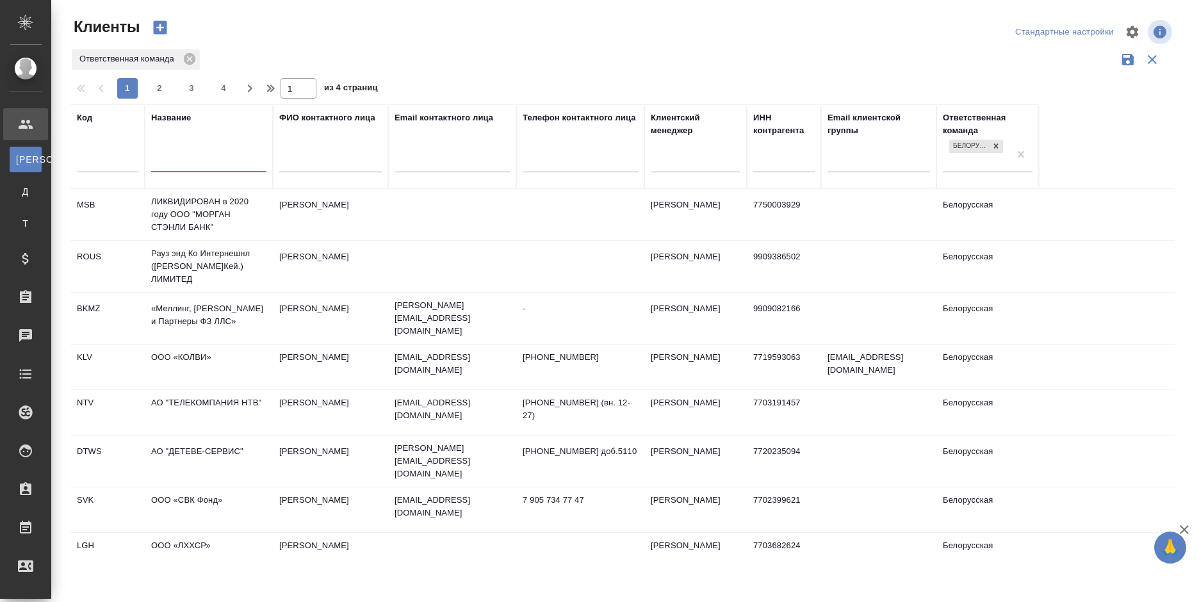
click at [178, 162] on input "text" at bounding box center [208, 164] width 115 height 16
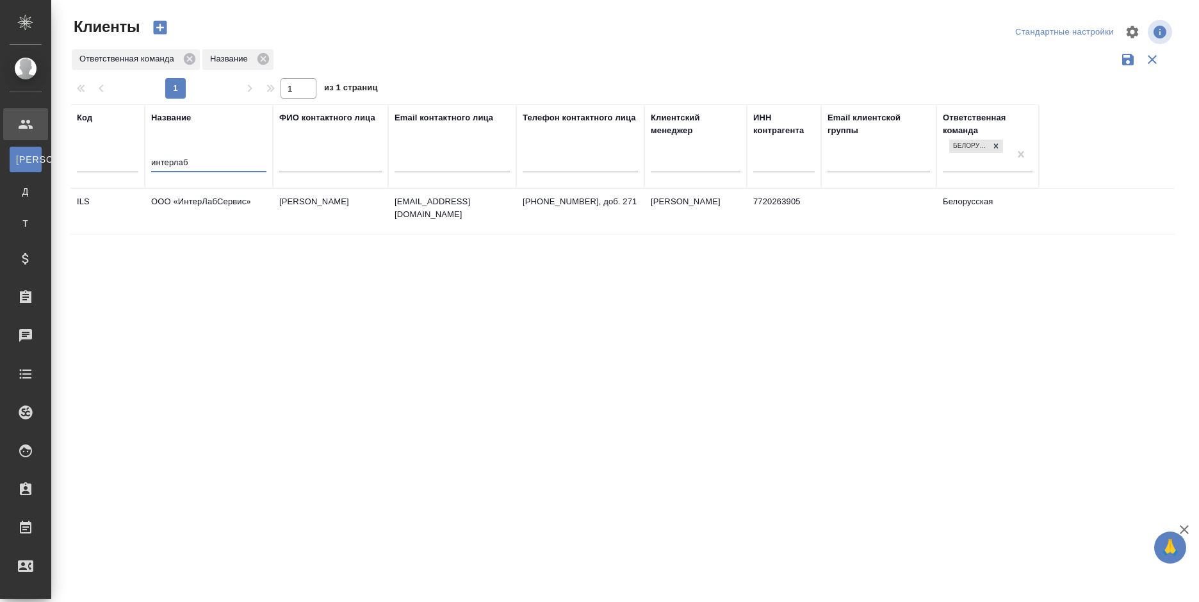
type input "интерлаб"
click at [527, 209] on td "+7 (495) 664 28 84, доб. 271" at bounding box center [580, 211] width 128 height 45
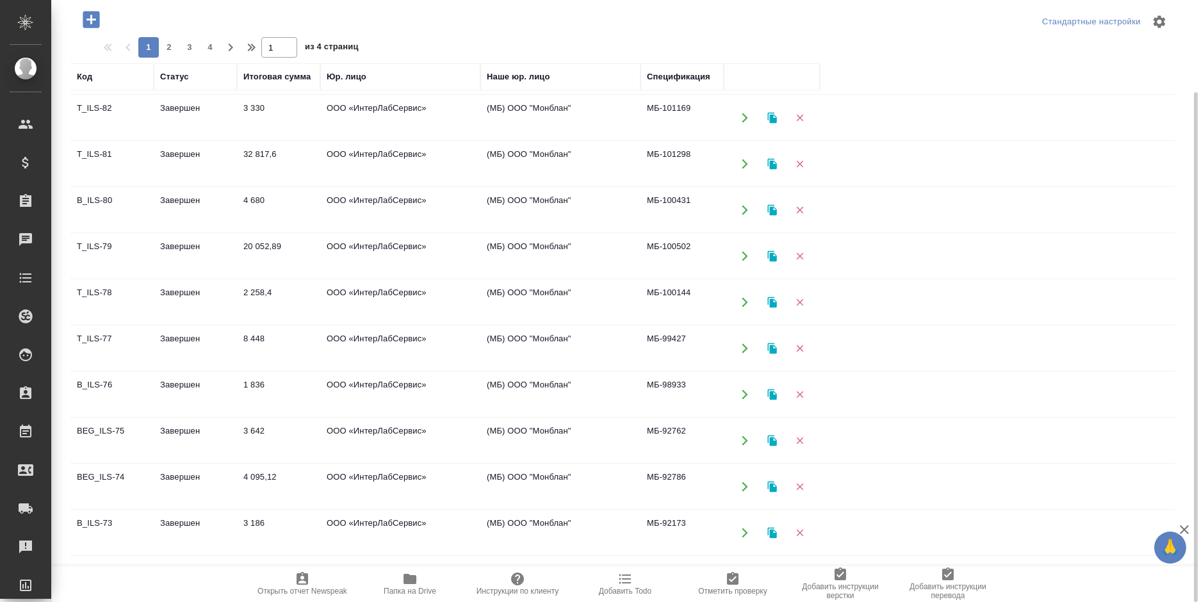
scroll to position [681, 0]
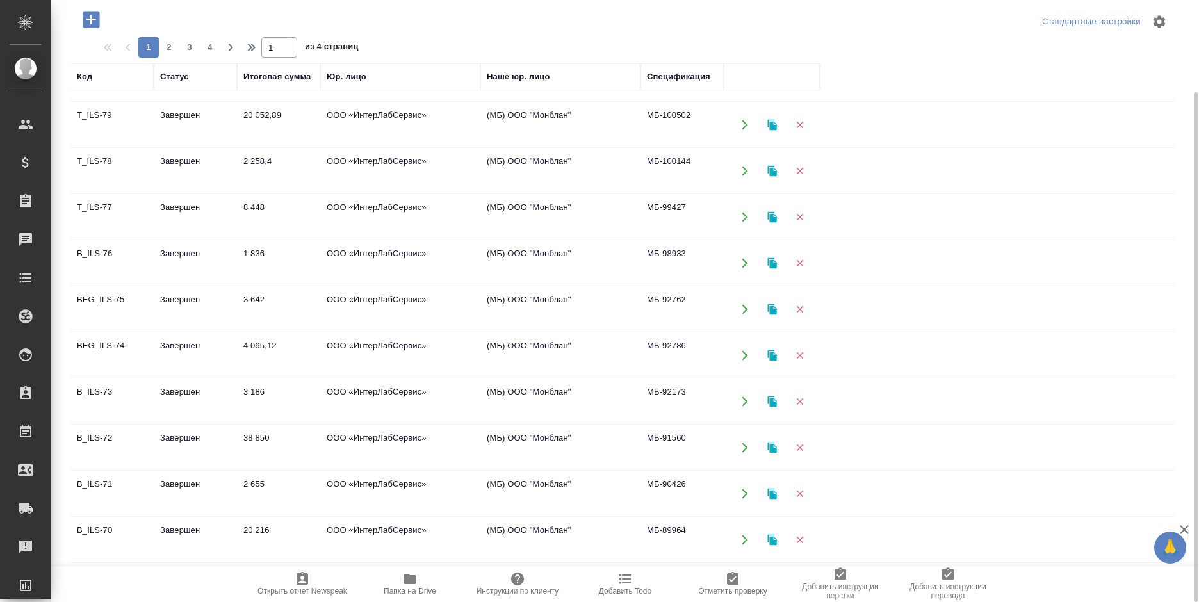
click at [381, 359] on td "ООО «ИнтерЛабСервис»" at bounding box center [400, 355] width 160 height 45
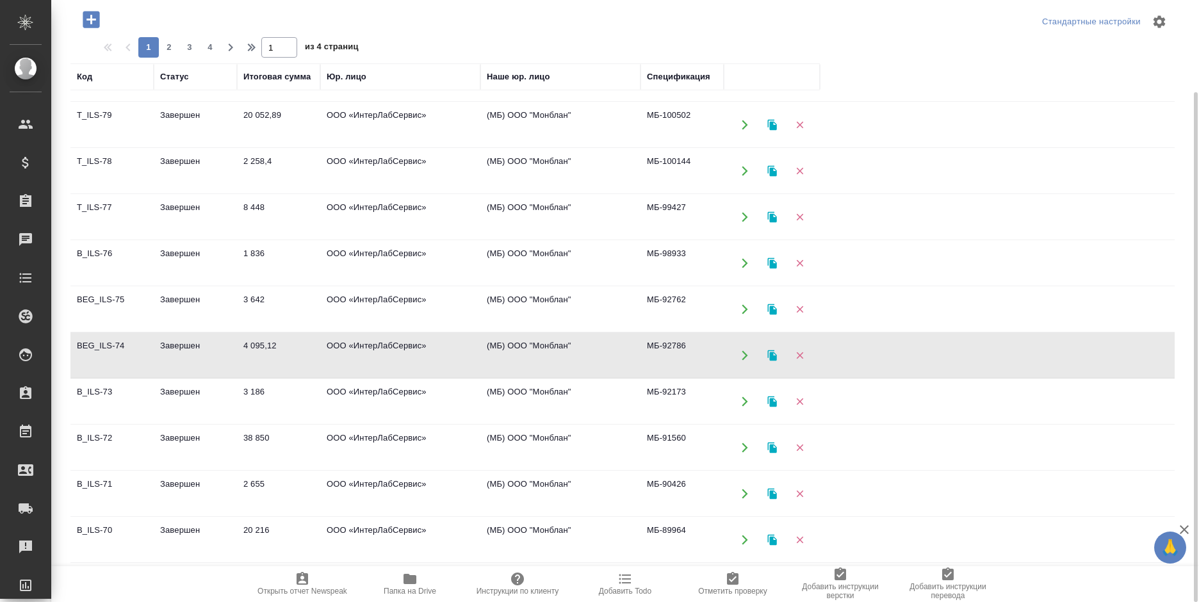
click at [381, 359] on td "ООО «ИнтерЛабСервис»" at bounding box center [400, 355] width 160 height 45
click at [279, 539] on td "20 216" at bounding box center [278, 540] width 83 height 45
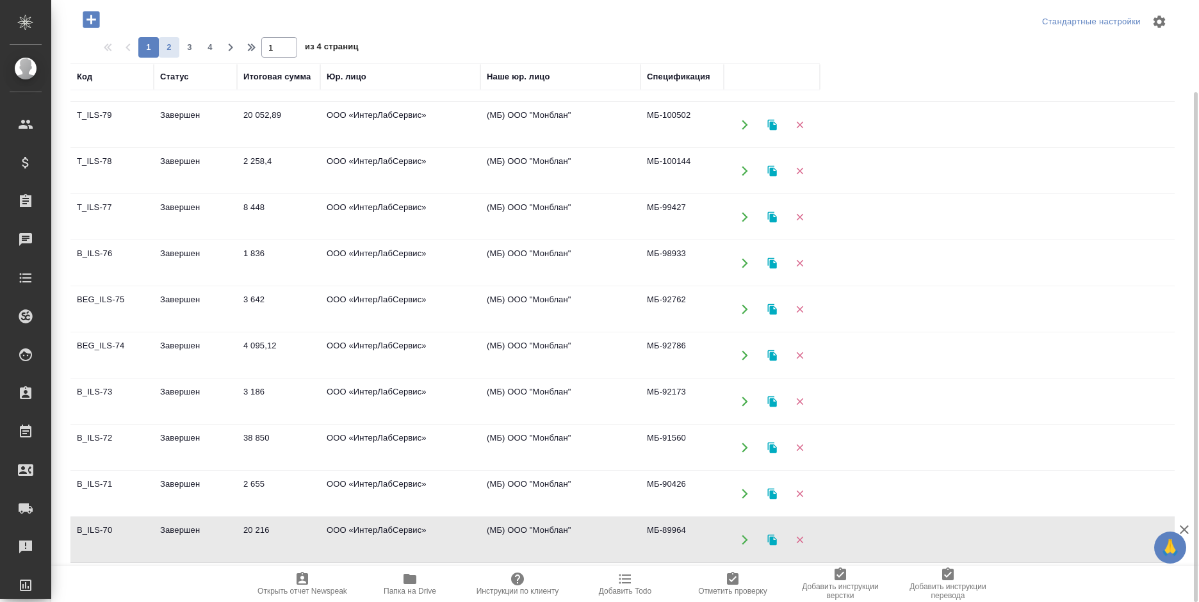
click at [170, 45] on span "2" at bounding box center [169, 47] width 21 height 13
type input "2"
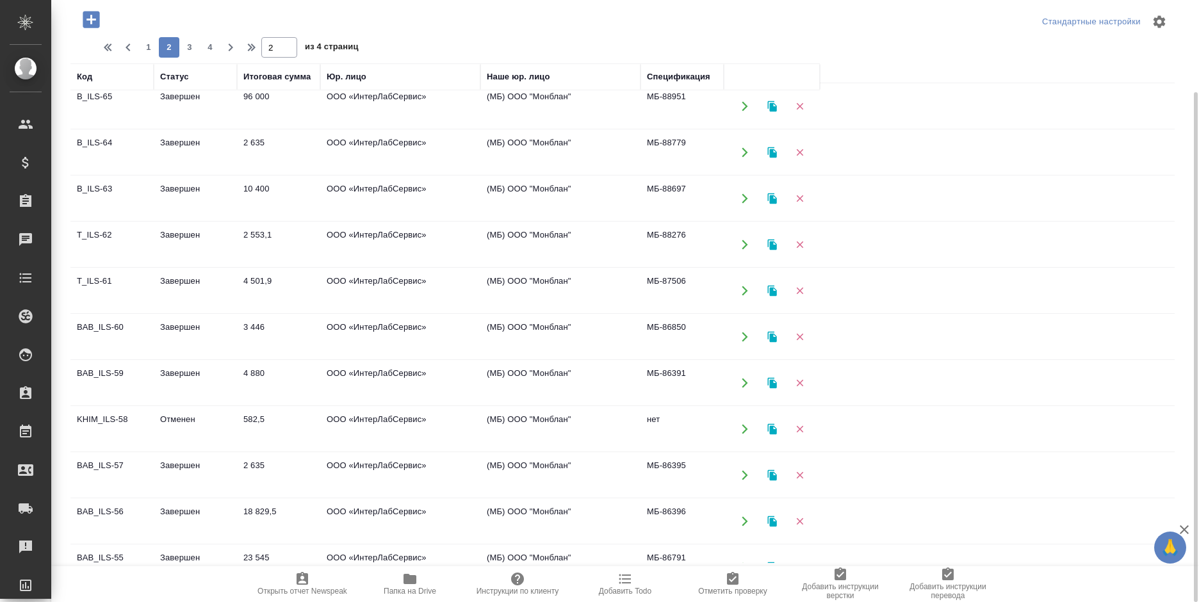
scroll to position [256, 0]
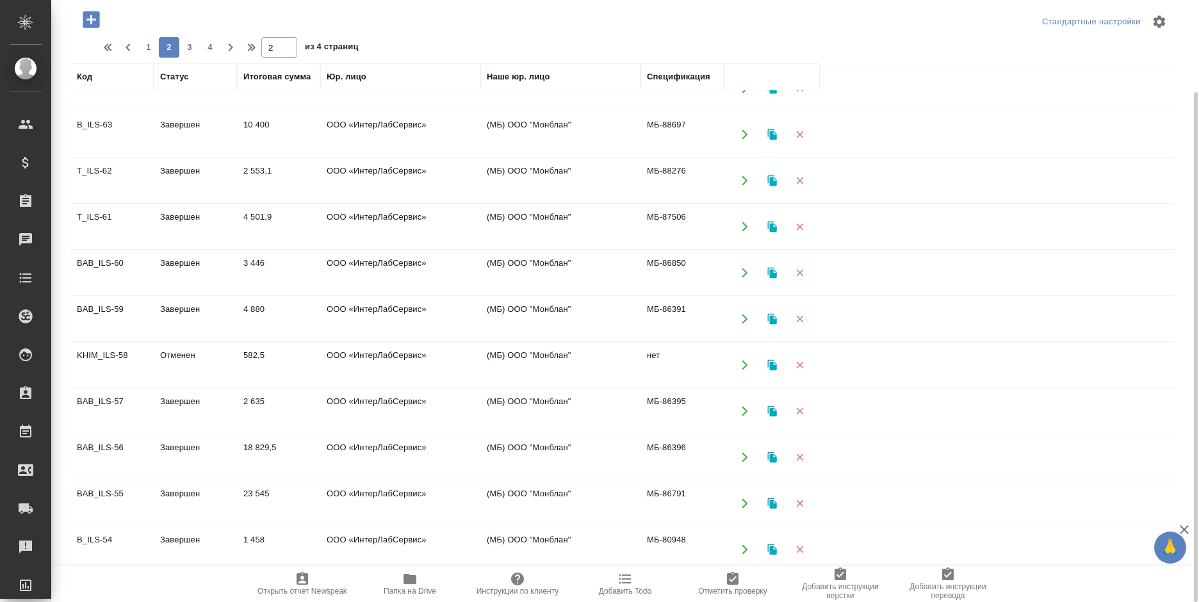
click at [286, 501] on td "23 545" at bounding box center [278, 503] width 83 height 45
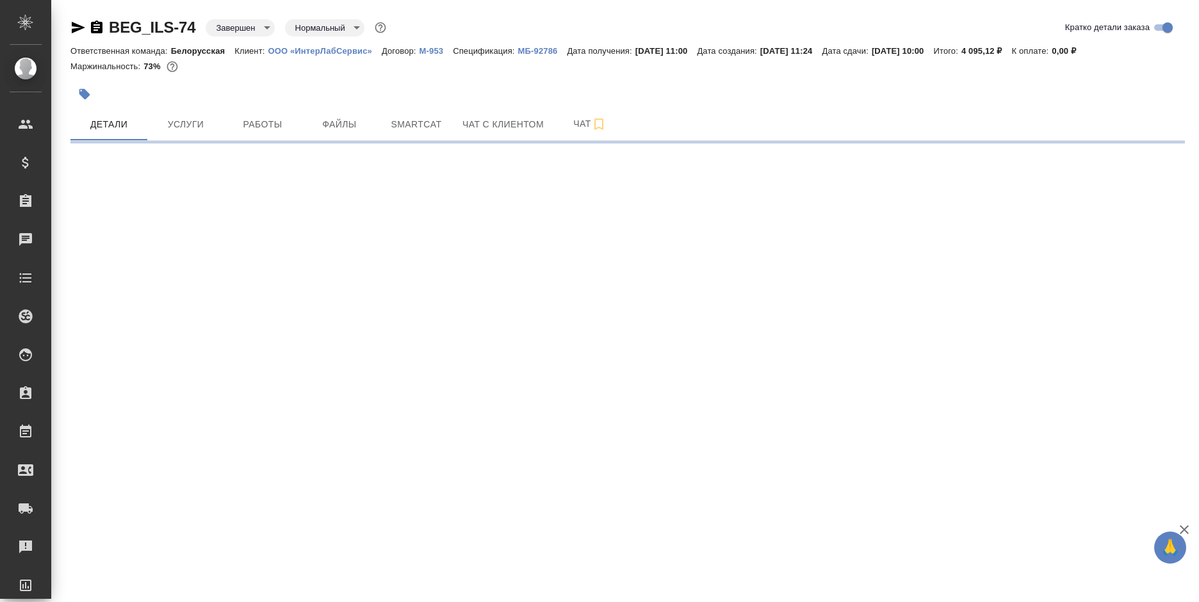
select select "RU"
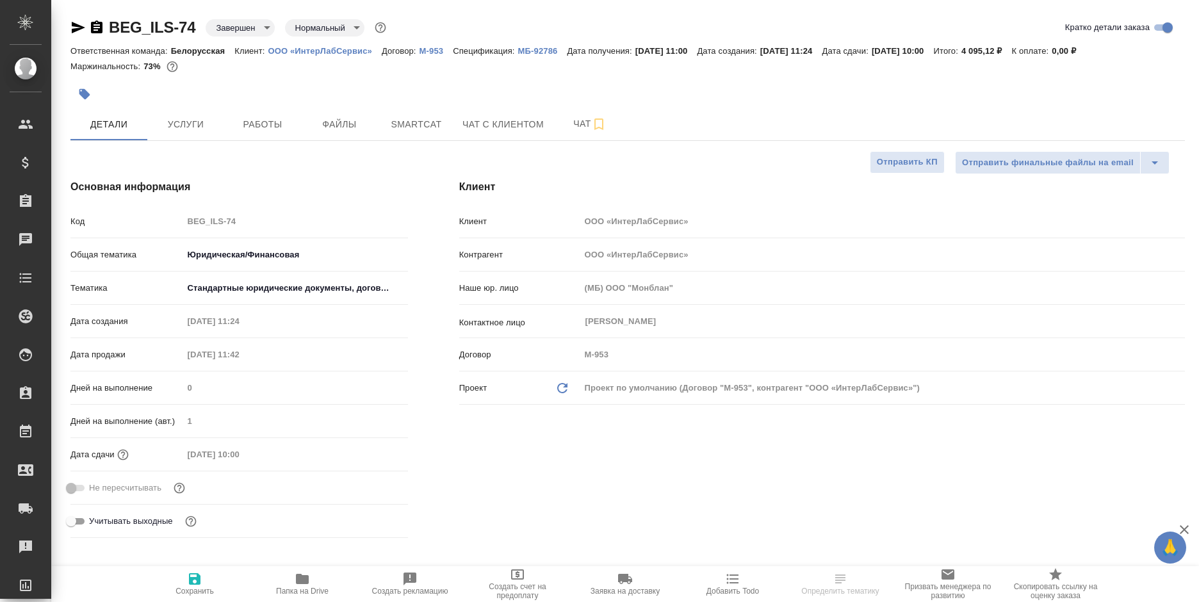
type textarea "x"
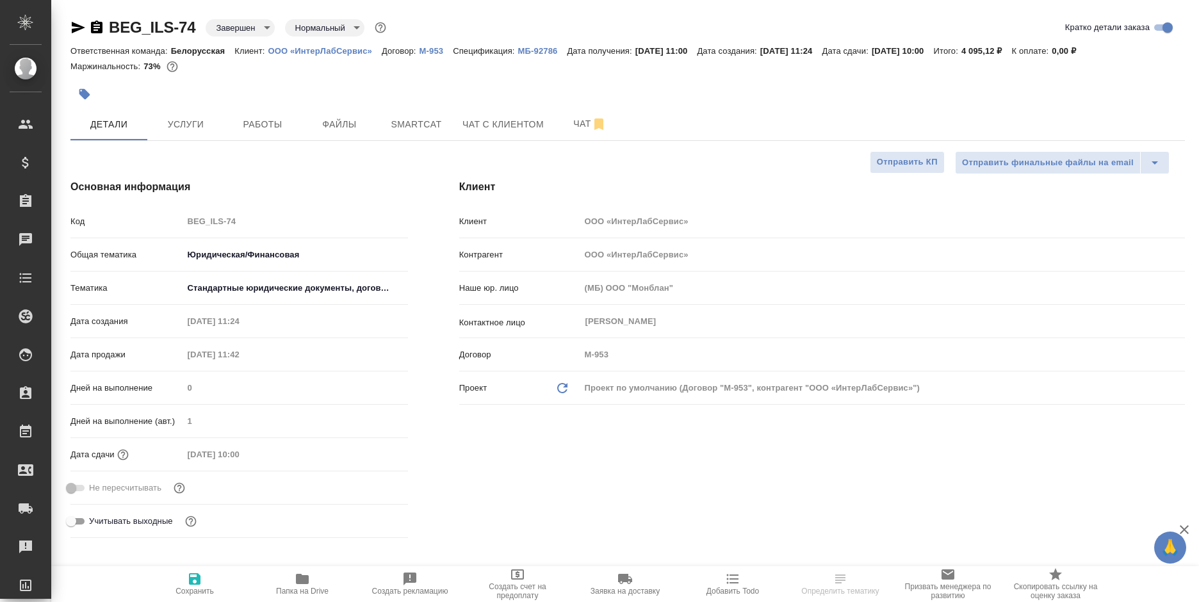
type textarea "x"
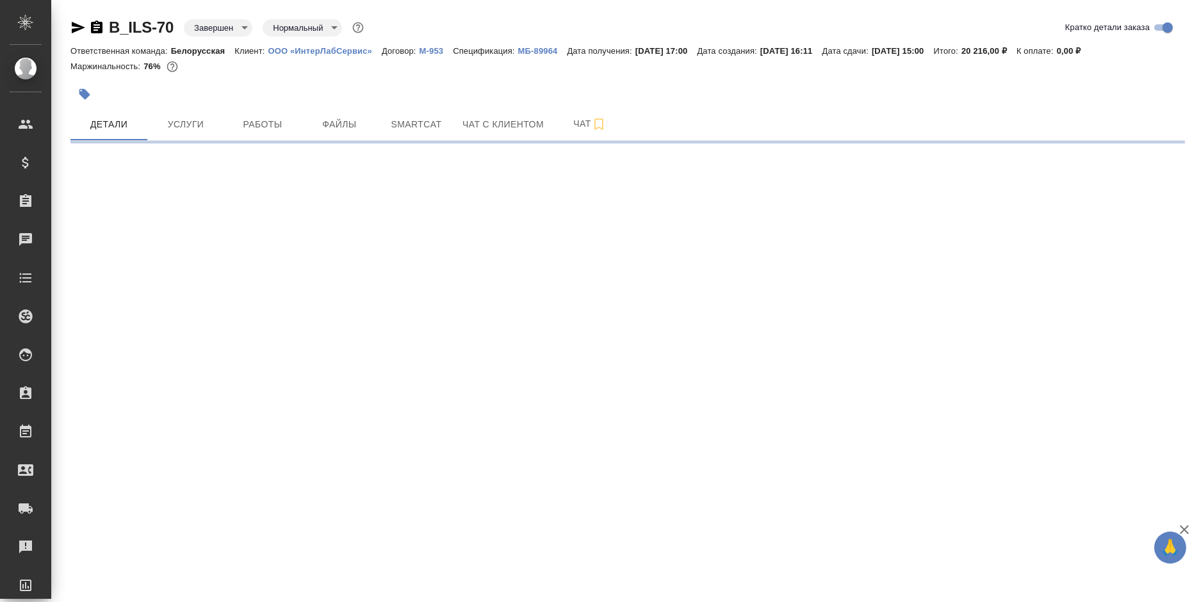
select select "RU"
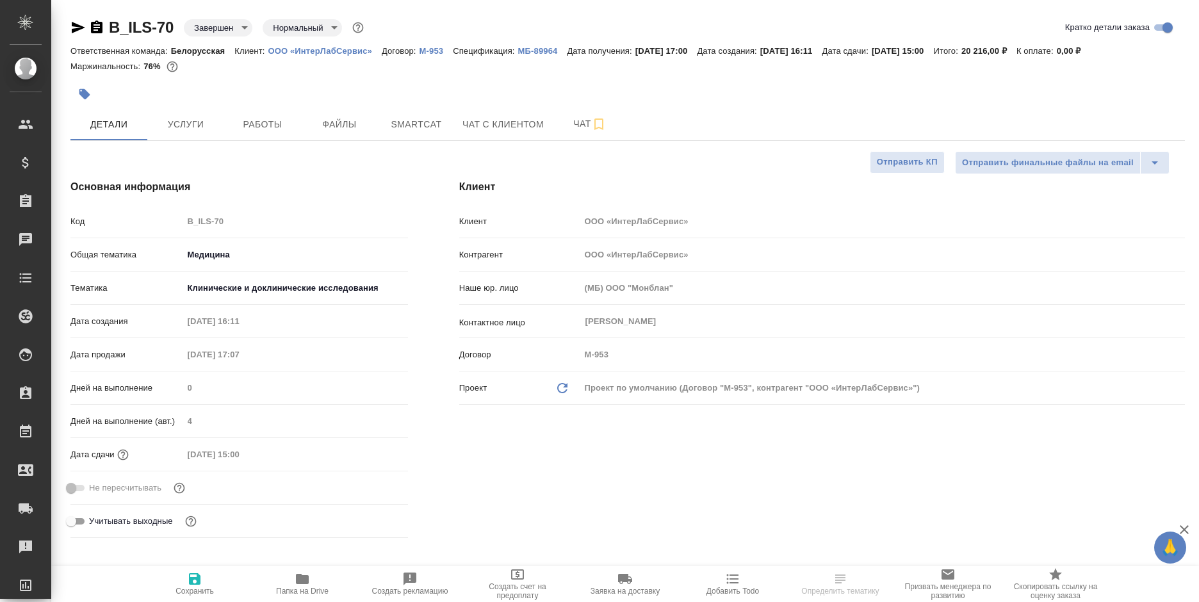
type textarea "x"
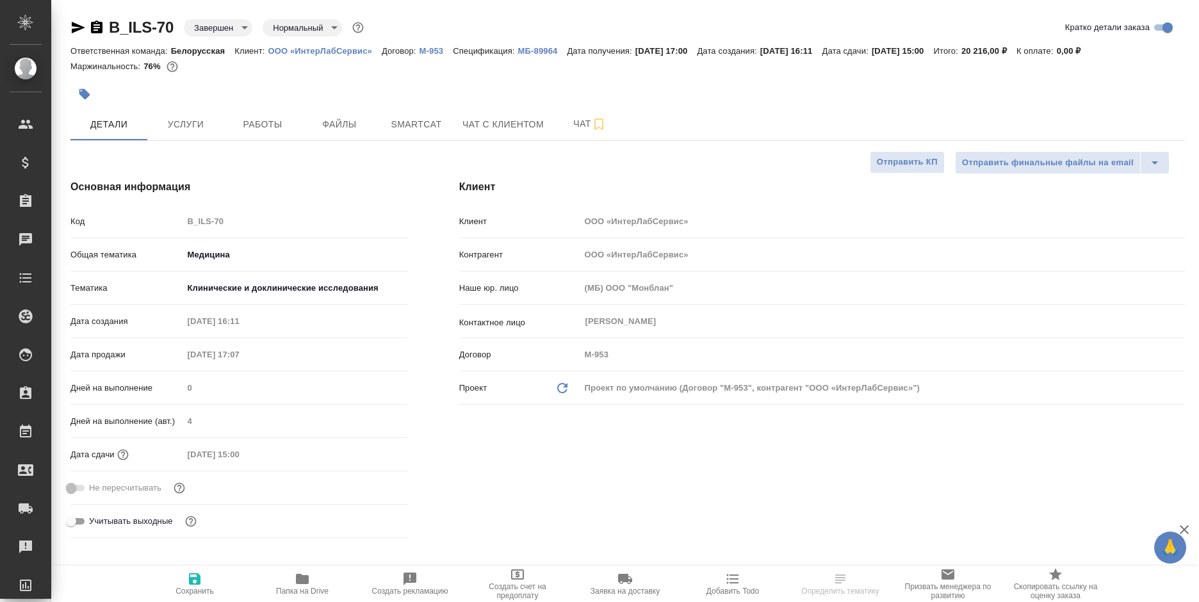
type textarea "x"
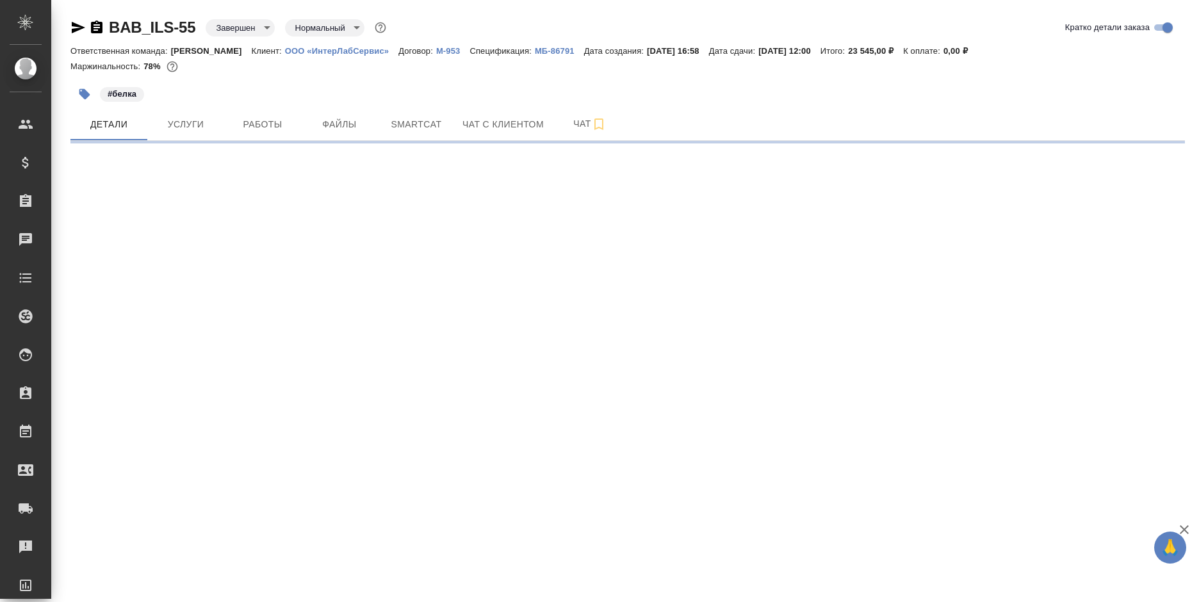
select select "RU"
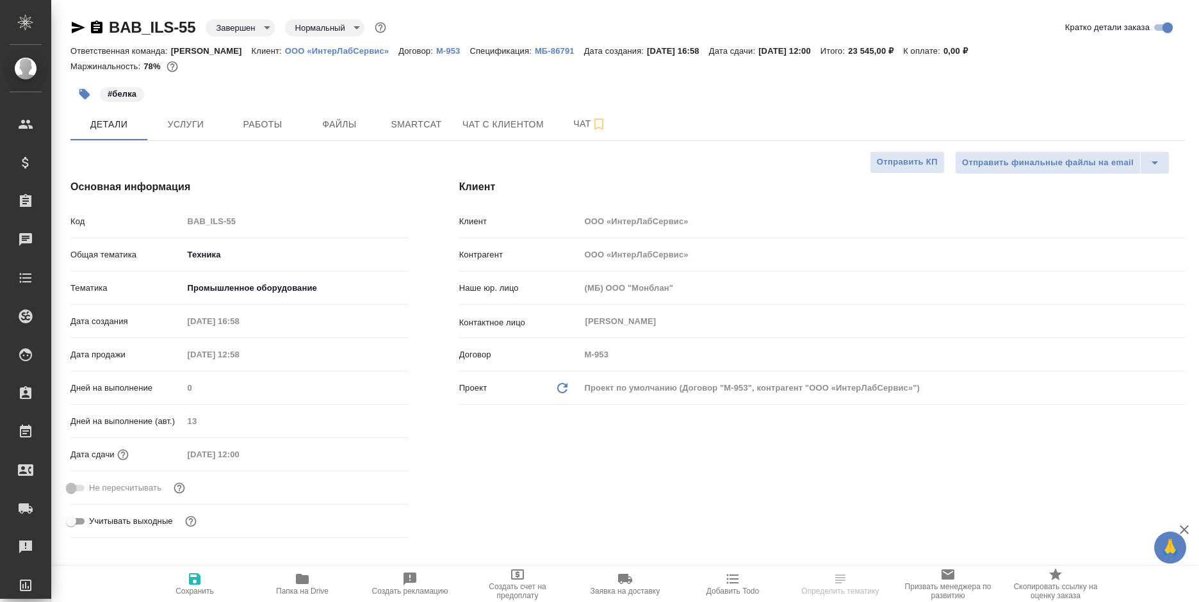
type textarea "x"
